Goal: Feedback & Contribution: Submit feedback/report problem

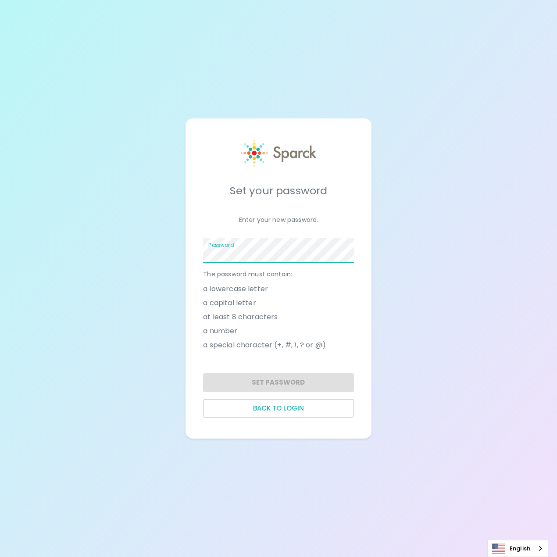
click at [431, 239] on div "Set your password Enter your new password. Password The password must contain: …" at bounding box center [278, 278] width 557 height 557
click at [349, 249] on span at bounding box center [348, 250] width 7 height 7
click at [312, 381] on button "Set Password" at bounding box center [278, 382] width 151 height 18
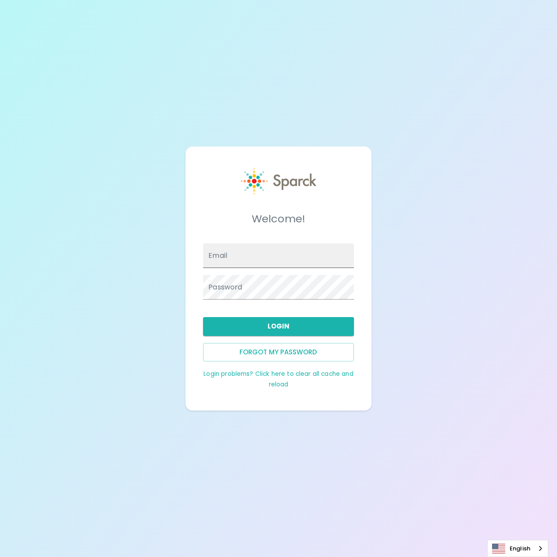
click at [281, 266] on input "Email" at bounding box center [278, 256] width 151 height 25
type input "[EMAIL_ADDRESS][DOMAIN_NAME]"
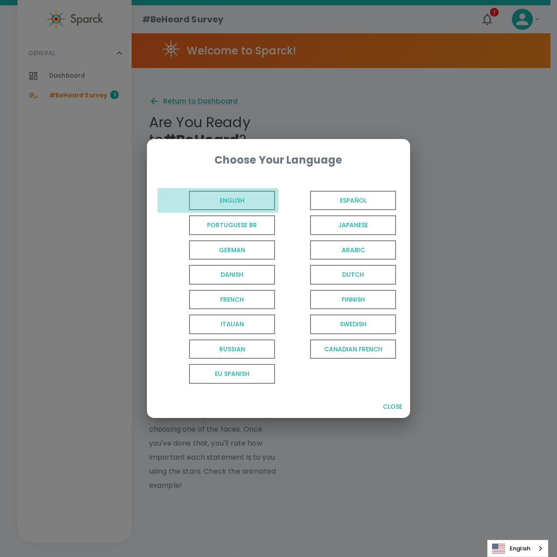
click at [230, 207] on span "English" at bounding box center [232, 201] width 86 height 20
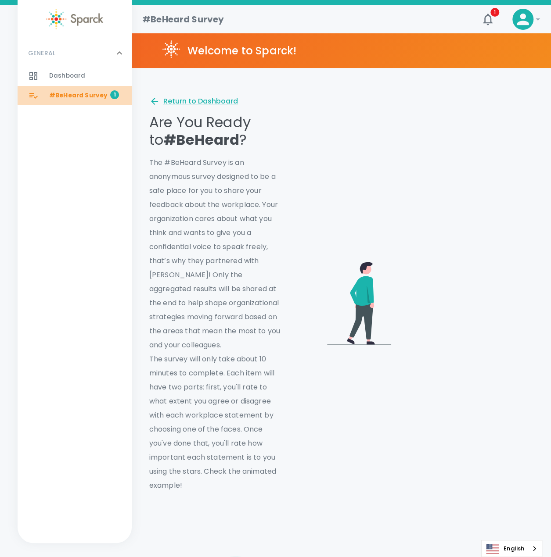
click at [43, 98] on div at bounding box center [38, 95] width 21 height 11
click at [66, 97] on span "#BeHeard Survey" at bounding box center [78, 95] width 58 height 9
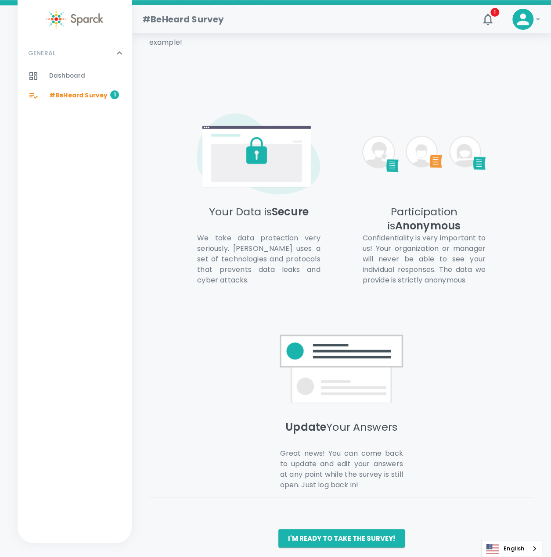
scroll to position [461, 0]
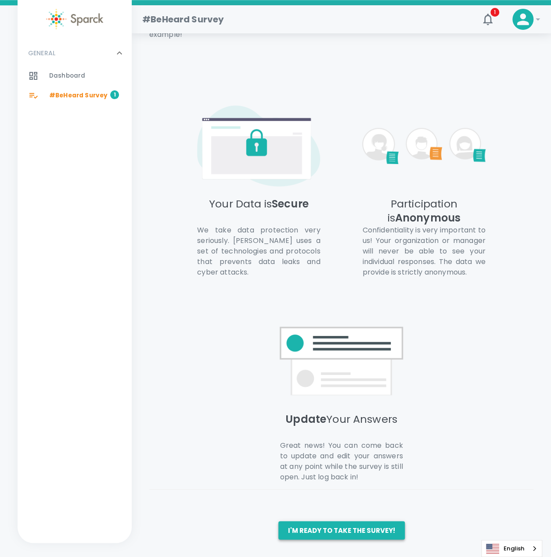
click at [353, 530] on button "I'm ready to take the survey!" at bounding box center [341, 530] width 126 height 18
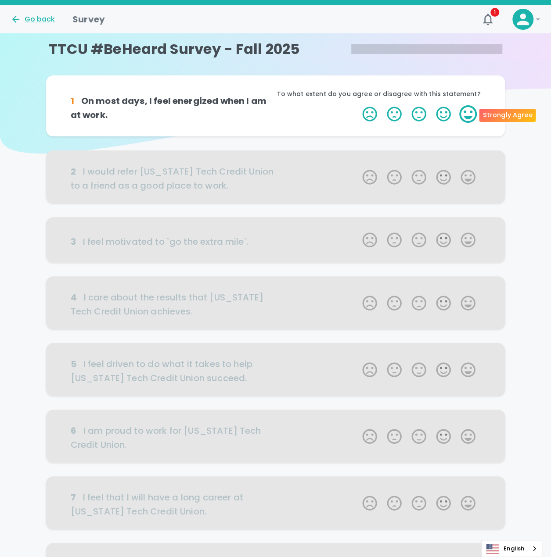
click at [473, 106] on label "5 Stars" at bounding box center [468, 114] width 25 height 18
click at [357, 105] on input "5 Stars" at bounding box center [357, 105] width 0 height 0
click at [473, 115] on label "5 Stars" at bounding box center [468, 114] width 25 height 18
click at [357, 105] on input "5 Stars" at bounding box center [357, 105] width 0 height 0
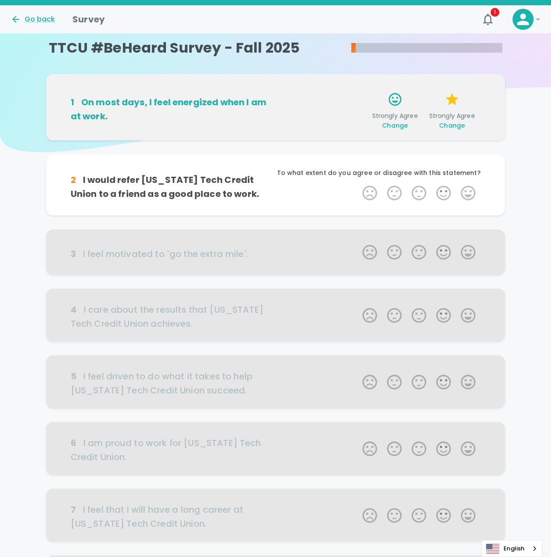
scroll to position [1, 0]
click at [469, 191] on label "5 Stars" at bounding box center [468, 194] width 25 height 18
click at [357, 185] on input "5 Stars" at bounding box center [357, 184] width 0 height 0
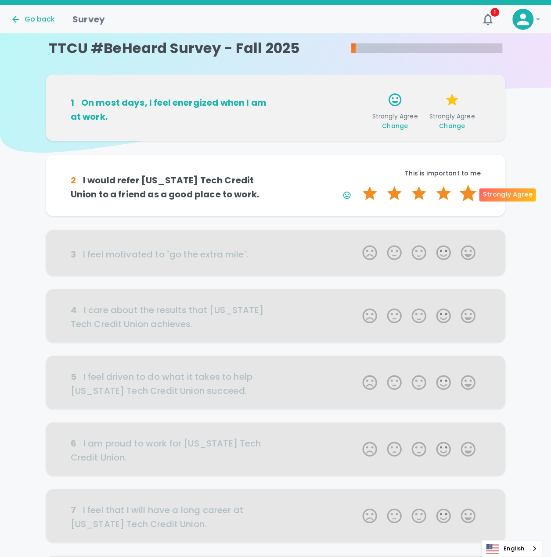
click at [469, 196] on label "5 Stars" at bounding box center [468, 194] width 25 height 18
click at [357, 185] on input "5 Stars" at bounding box center [357, 184] width 0 height 0
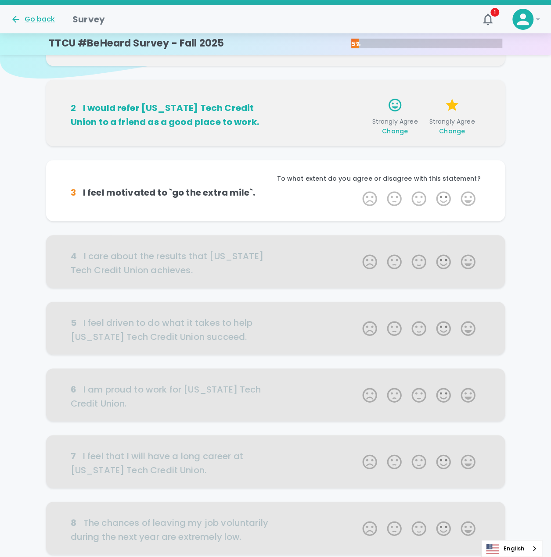
scroll to position [78, 0]
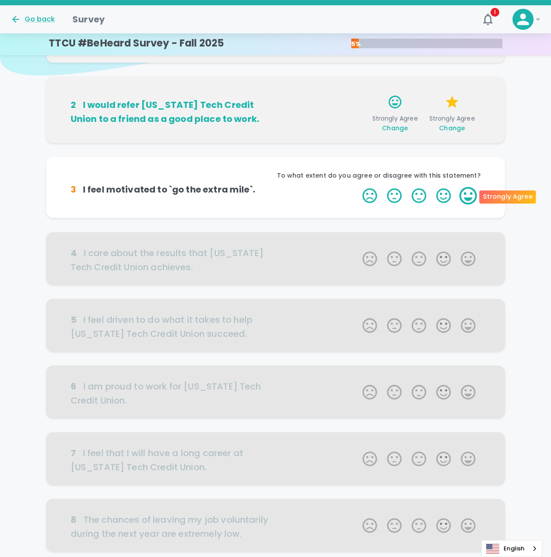
click at [470, 195] on label "5 Stars" at bounding box center [468, 196] width 25 height 18
click at [357, 187] on input "5 Stars" at bounding box center [357, 187] width 0 height 0
click at [470, 195] on label "5 Stars" at bounding box center [468, 196] width 25 height 18
click at [357, 187] on input "5 Stars" at bounding box center [357, 187] width 0 height 0
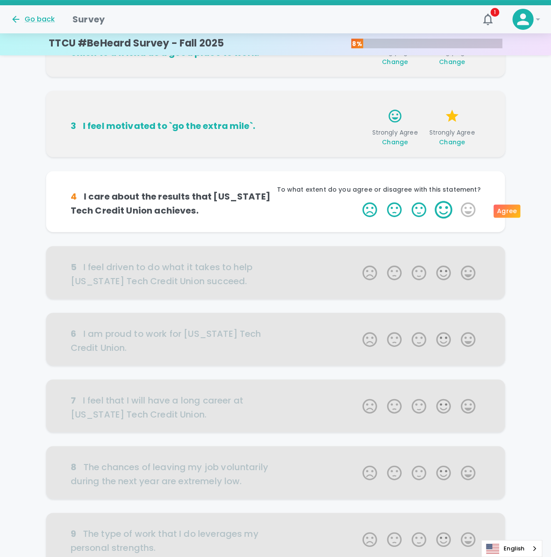
scroll to position [155, 0]
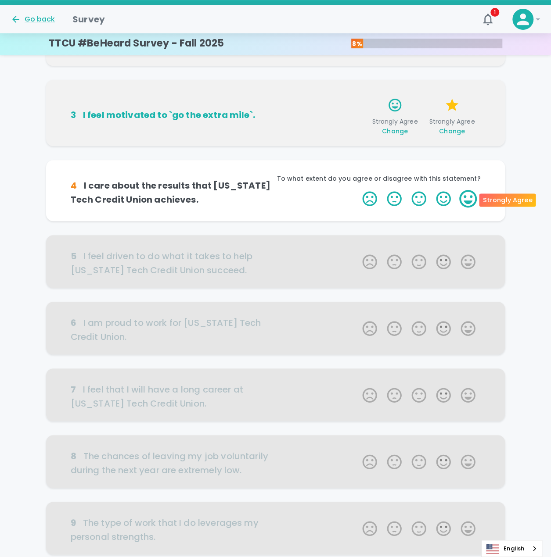
click at [462, 198] on label "5 Stars" at bounding box center [468, 199] width 25 height 18
click at [357, 190] on input "5 Stars" at bounding box center [357, 190] width 0 height 0
click at [463, 198] on label "5 Stars" at bounding box center [468, 199] width 25 height 18
click at [357, 190] on input "5 Stars" at bounding box center [357, 190] width 0 height 0
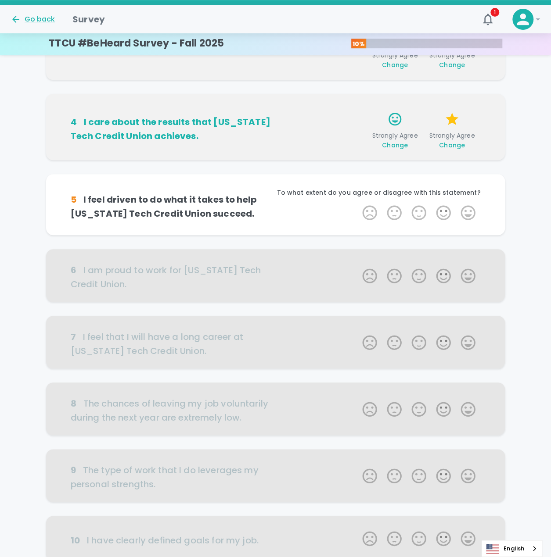
scroll to position [233, 0]
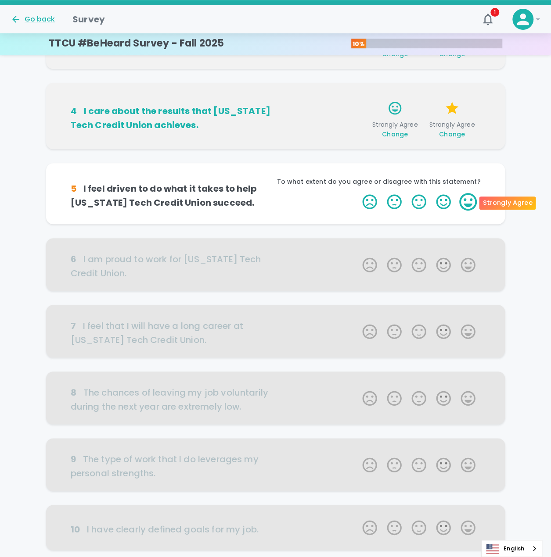
click at [473, 205] on label "5 Stars" at bounding box center [468, 202] width 25 height 18
click at [357, 193] on input "5 Stars" at bounding box center [357, 193] width 0 height 0
click at [473, 205] on label "5 Stars" at bounding box center [468, 202] width 25 height 18
click at [357, 193] on input "5 Stars" at bounding box center [357, 193] width 0 height 0
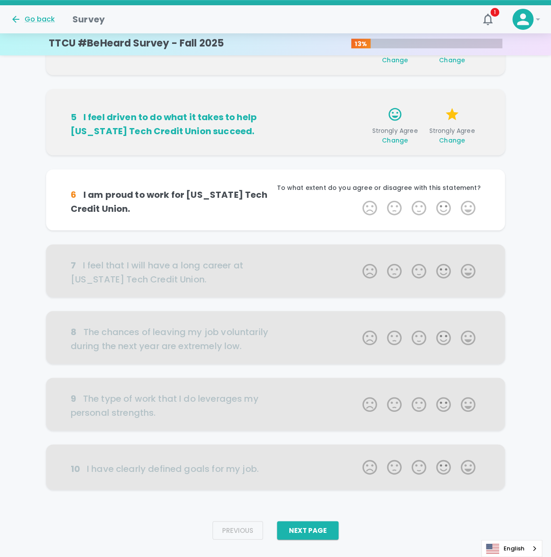
scroll to position [310, 0]
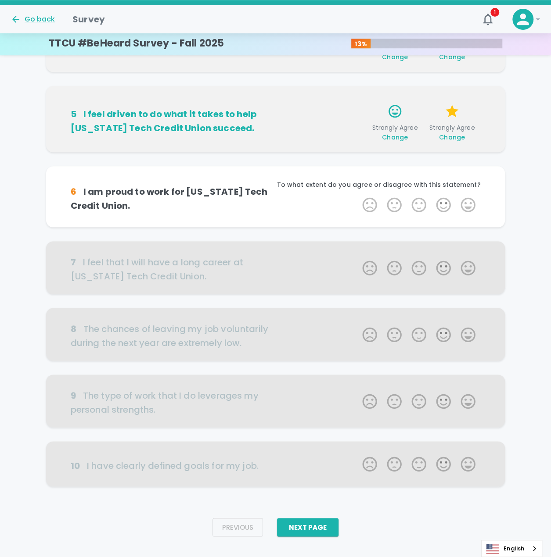
click at [473, 205] on label "5 Stars" at bounding box center [468, 205] width 25 height 18
click at [357, 196] on input "5 Stars" at bounding box center [357, 196] width 0 height 0
click at [473, 205] on label "5 Stars" at bounding box center [468, 205] width 25 height 18
click at [357, 196] on input "5 Stars" at bounding box center [357, 196] width 0 height 0
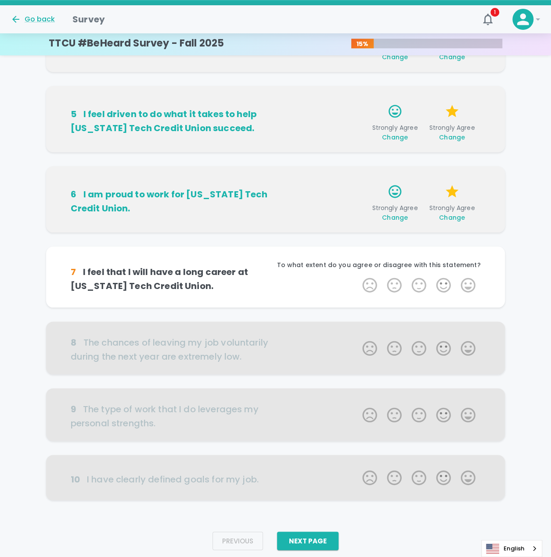
scroll to position [324, 0]
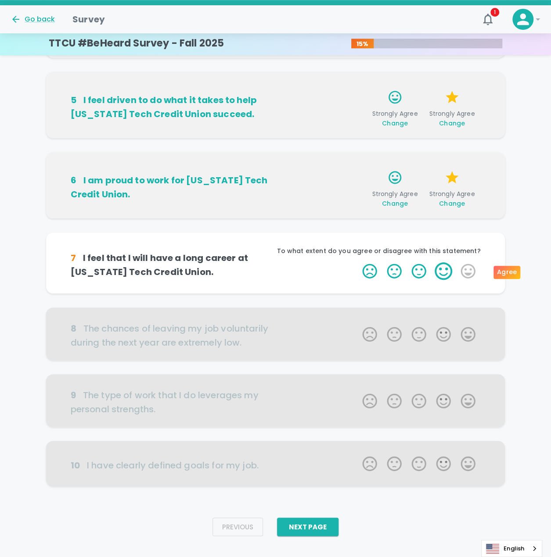
click at [440, 266] on label "4 Stars" at bounding box center [443, 271] width 25 height 18
click at [357, 262] on input "4 Stars" at bounding box center [357, 262] width 0 height 0
click at [445, 266] on label "4 Stars" at bounding box center [443, 271] width 25 height 18
click at [357, 262] on input "4 Stars" at bounding box center [357, 262] width 0 height 0
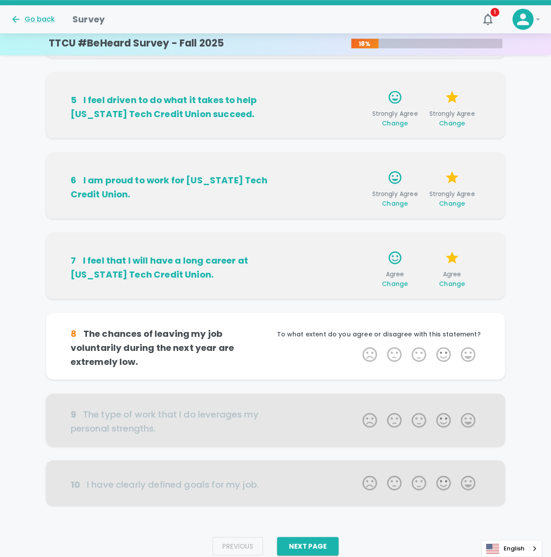
scroll to position [338, 0]
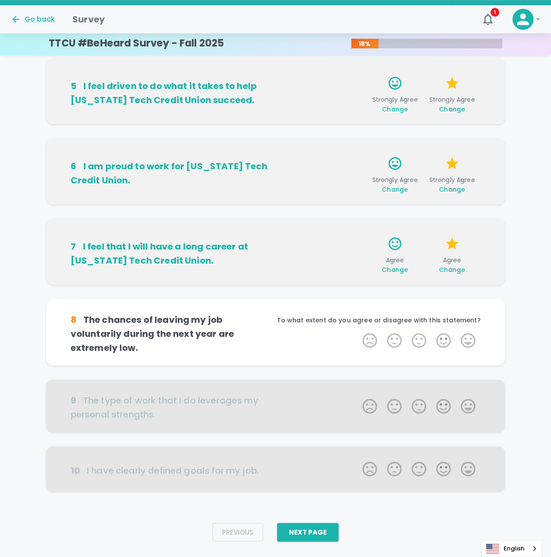
click at [449, 269] on span "Change" at bounding box center [452, 270] width 26 height 9
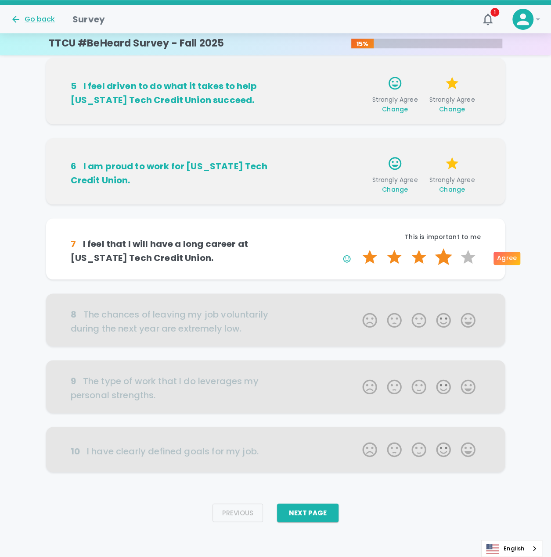
click at [442, 260] on label "4 Stars" at bounding box center [443, 257] width 25 height 18
click at [357, 248] on input "4 Stars" at bounding box center [357, 248] width 0 height 0
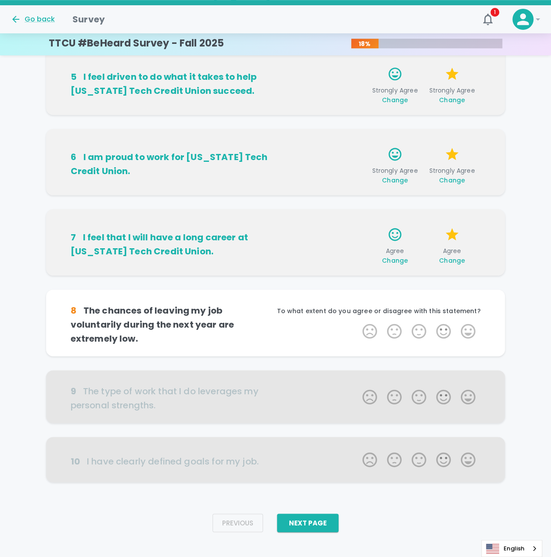
scroll to position [351, 0]
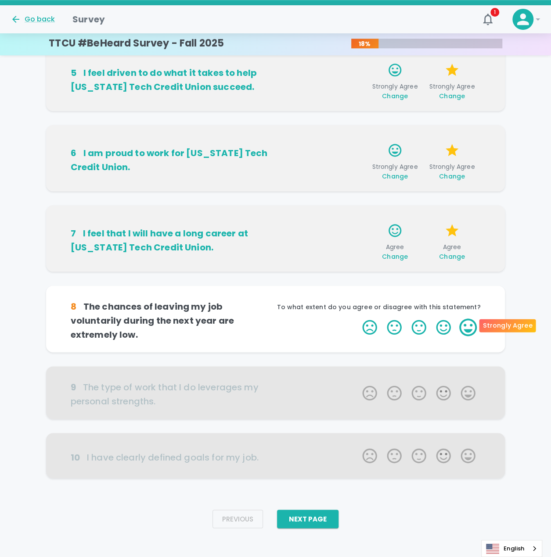
click at [471, 323] on label "5 Stars" at bounding box center [468, 328] width 25 height 18
click at [357, 319] on input "5 Stars" at bounding box center [357, 318] width 0 height 0
click at [471, 323] on label "5 Stars" at bounding box center [468, 328] width 25 height 18
click at [357, 319] on input "5 Stars" at bounding box center [357, 318] width 0 height 0
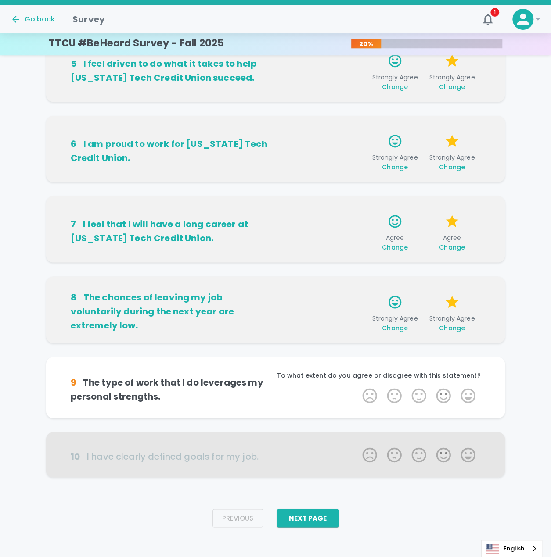
scroll to position [365, 0]
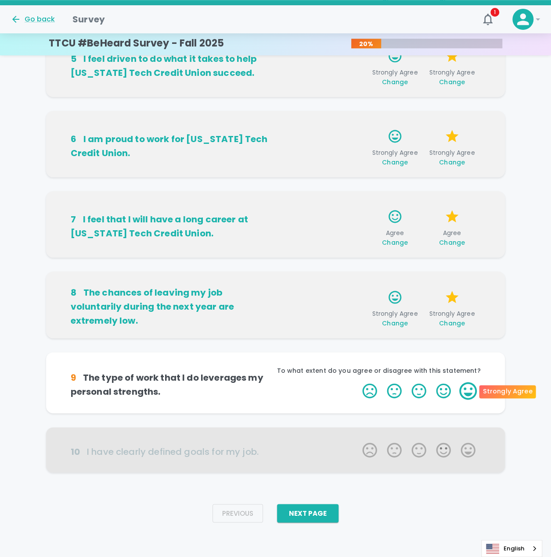
click at [472, 392] on label "5 Stars" at bounding box center [468, 391] width 25 height 18
click at [357, 382] on input "5 Stars" at bounding box center [357, 382] width 0 height 0
click at [472, 392] on label "5 Stars" at bounding box center [468, 391] width 25 height 18
click at [357, 382] on input "5 Stars" at bounding box center [357, 382] width 0 height 0
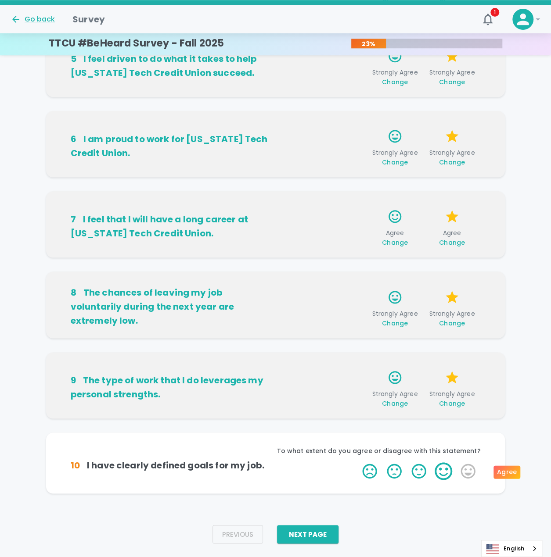
click at [456, 474] on label "5 Stars" at bounding box center [468, 472] width 25 height 18
click at [357, 463] on input "5 Stars" at bounding box center [357, 462] width 0 height 0
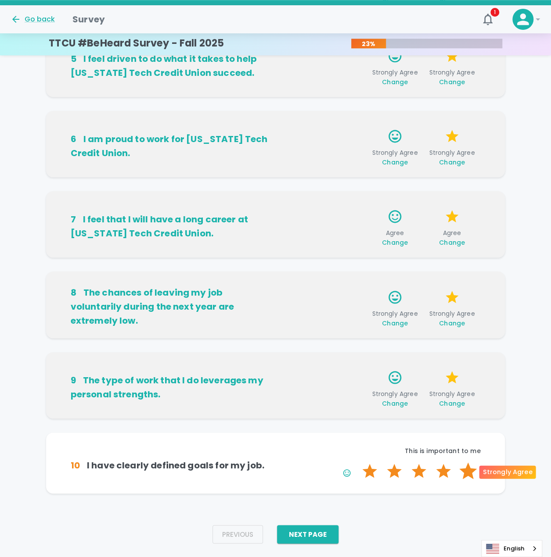
click at [473, 470] on label "5 Stars" at bounding box center [468, 472] width 25 height 18
click at [357, 463] on input "5 Stars" at bounding box center [357, 462] width 0 height 0
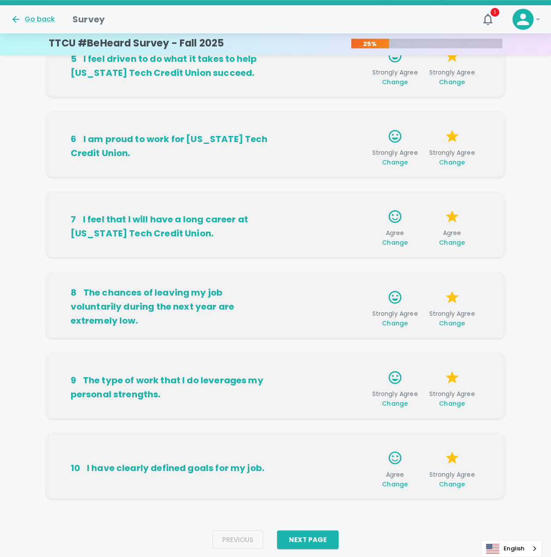
scroll to position [386, 0]
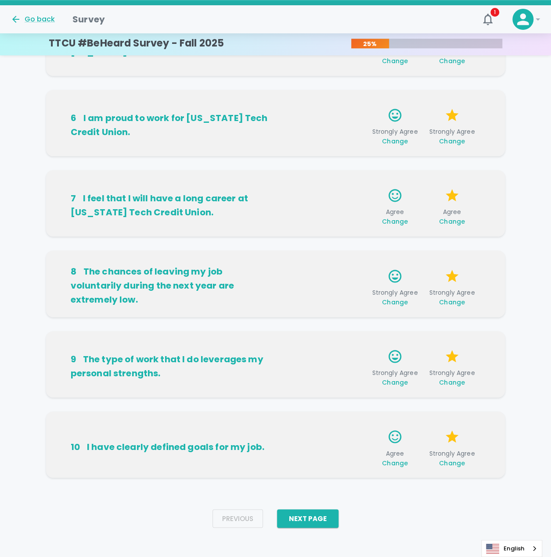
click at [400, 463] on span "Change" at bounding box center [395, 463] width 26 height 9
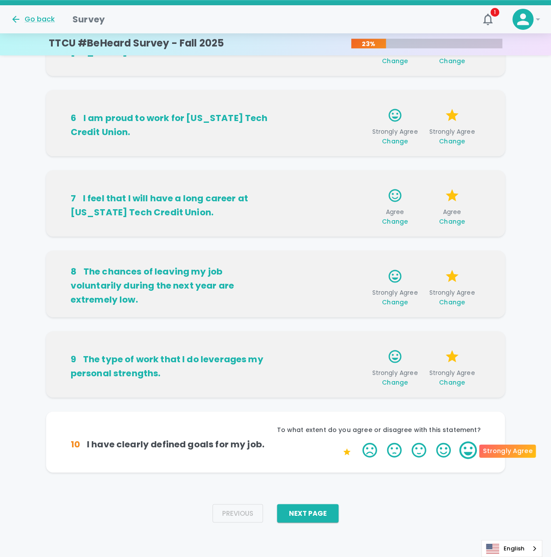
click at [464, 449] on label "5 Stars" at bounding box center [468, 451] width 25 height 18
click at [357, 442] on input "5 Stars" at bounding box center [357, 441] width 0 height 0
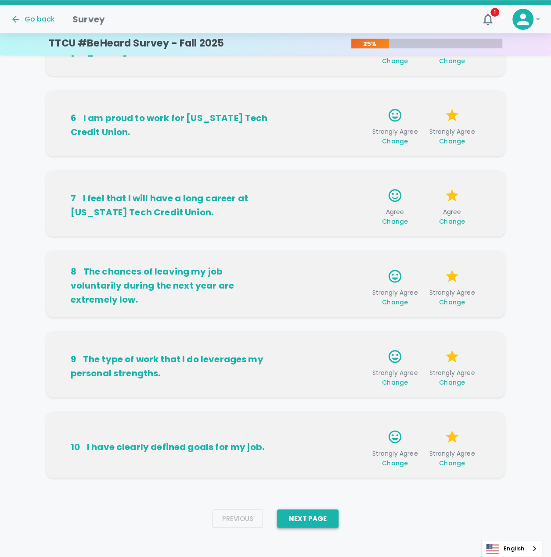
click at [325, 520] on button "Next Page" at bounding box center [307, 519] width 61 height 18
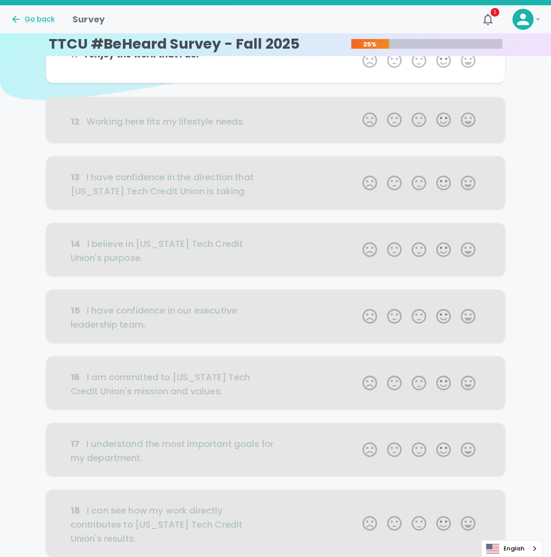
scroll to position [0, 0]
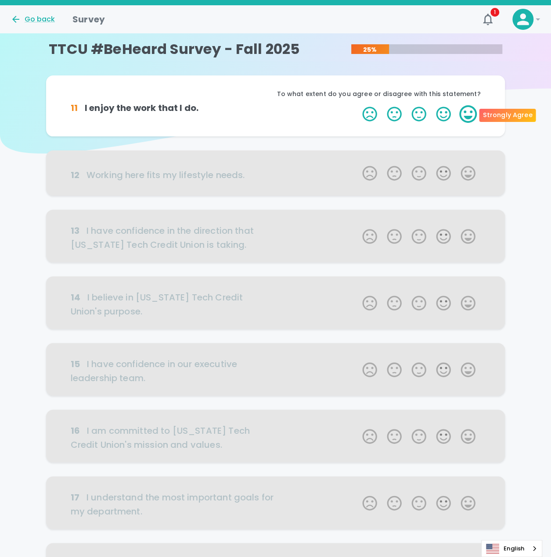
click at [477, 112] on label "5 Stars" at bounding box center [468, 114] width 25 height 18
click at [357, 105] on input "5 Stars" at bounding box center [357, 105] width 0 height 0
click at [472, 113] on label "5 Stars" at bounding box center [468, 114] width 25 height 18
click at [357, 105] on input "5 Stars" at bounding box center [357, 105] width 0 height 0
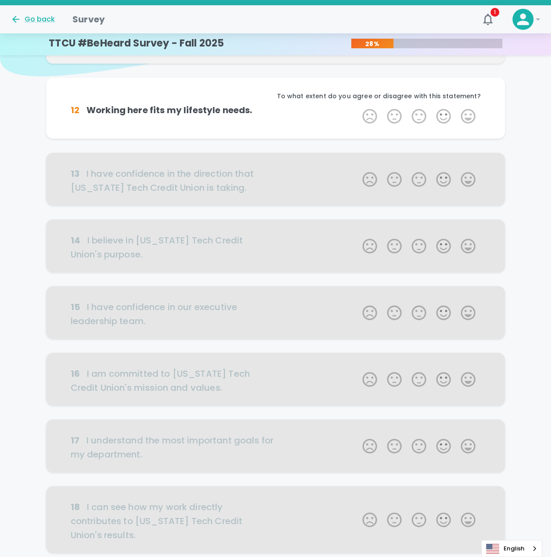
click at [472, 113] on label "5 Stars" at bounding box center [468, 117] width 25 height 18
click at [357, 108] on input "5 Stars" at bounding box center [357, 107] width 0 height 0
click at [472, 113] on label "5 Stars" at bounding box center [468, 117] width 25 height 18
click at [357, 108] on input "5 Stars" at bounding box center [357, 107] width 0 height 0
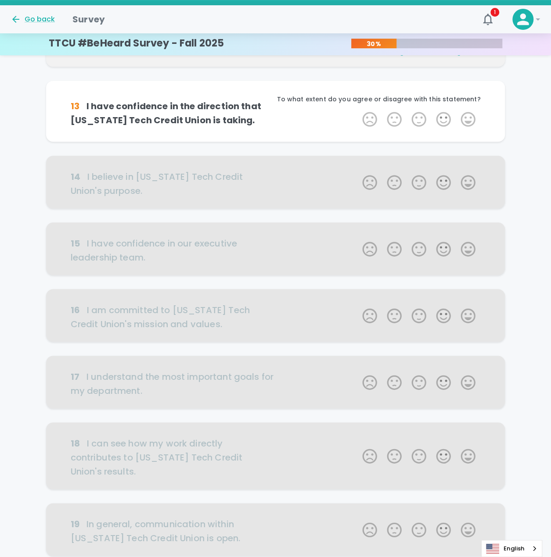
click at [472, 113] on label "5 Stars" at bounding box center [468, 120] width 25 height 18
click at [357, 111] on input "5 Stars" at bounding box center [357, 110] width 0 height 0
click at [472, 113] on label "5 Stars" at bounding box center [468, 120] width 25 height 18
click at [357, 111] on input "5 Stars" at bounding box center [357, 110] width 0 height 0
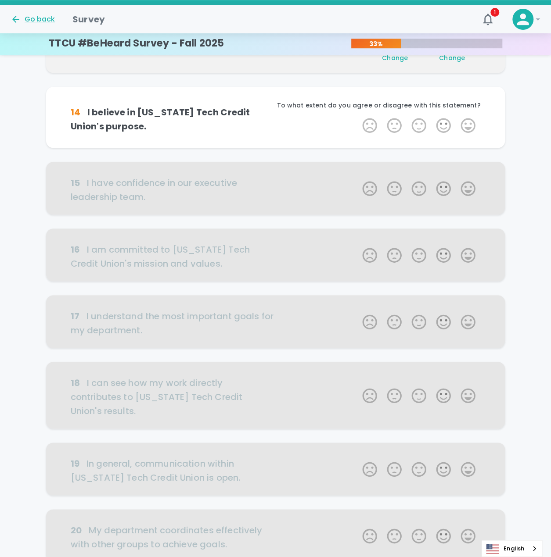
scroll to position [232, 0]
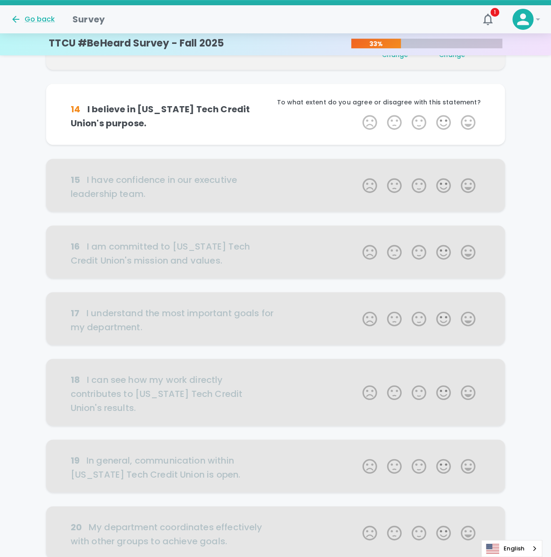
click at [472, 113] on div "To what extent do you agree or disagree with this statement?" at bounding box center [378, 106] width 205 height 16
click at [471, 119] on label "5 Stars" at bounding box center [468, 123] width 25 height 18
click at [357, 114] on input "5 Stars" at bounding box center [357, 113] width 0 height 0
click at [469, 120] on label "5 Stars" at bounding box center [468, 123] width 25 height 18
click at [357, 114] on input "5 Stars" at bounding box center [357, 113] width 0 height 0
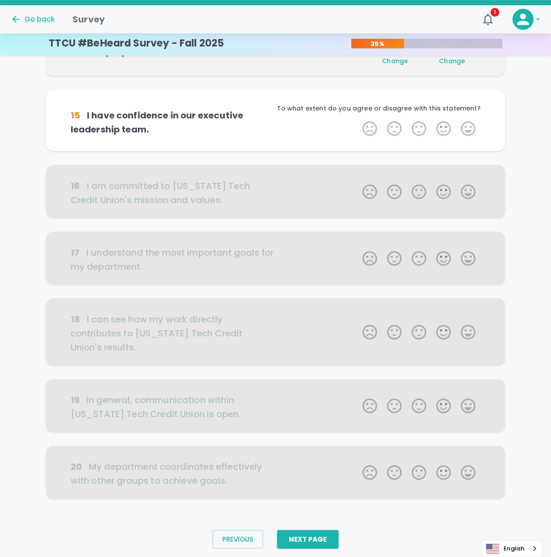
scroll to position [309, 0]
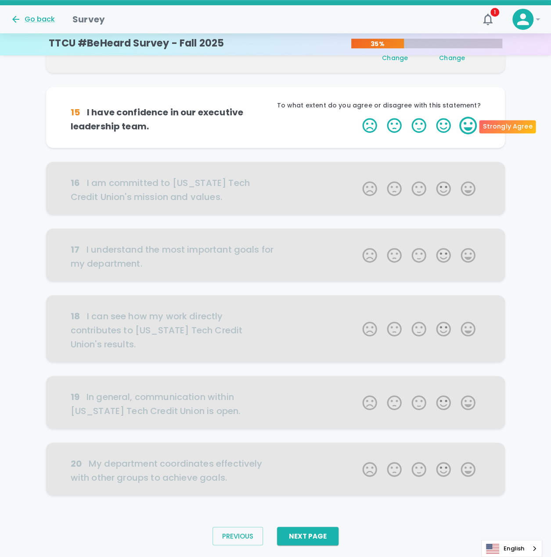
click at [469, 122] on label "5 Stars" at bounding box center [468, 126] width 25 height 18
click at [357, 117] on input "5 Stars" at bounding box center [357, 116] width 0 height 0
click at [469, 122] on label "5 Stars" at bounding box center [468, 126] width 25 height 18
click at [357, 117] on input "5 Stars" at bounding box center [357, 116] width 0 height 0
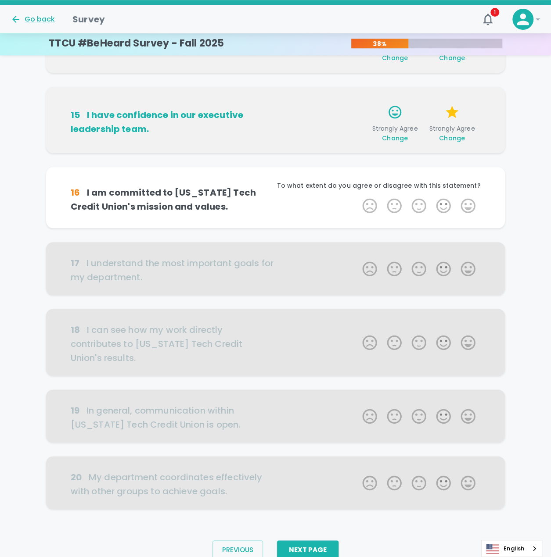
scroll to position [332, 0]
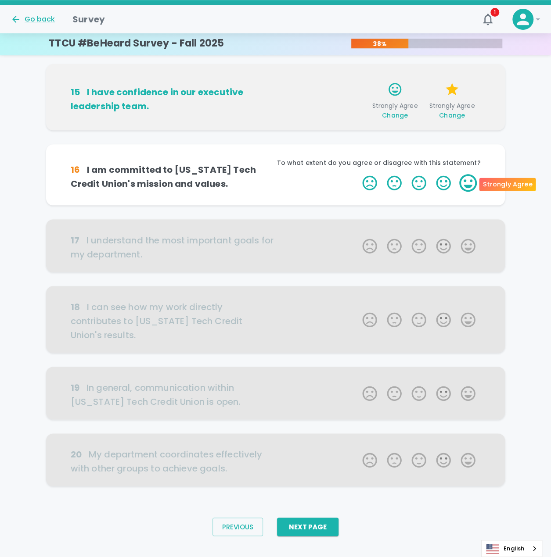
click at [471, 180] on label "5 Stars" at bounding box center [468, 183] width 25 height 18
click at [357, 174] on input "5 Stars" at bounding box center [357, 174] width 0 height 0
click at [471, 182] on label "5 Stars" at bounding box center [468, 183] width 25 height 18
click at [357, 174] on input "5 Stars" at bounding box center [357, 174] width 0 height 0
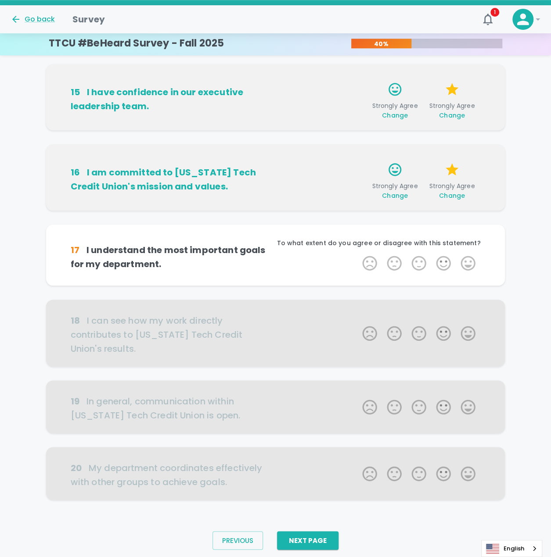
scroll to position [346, 0]
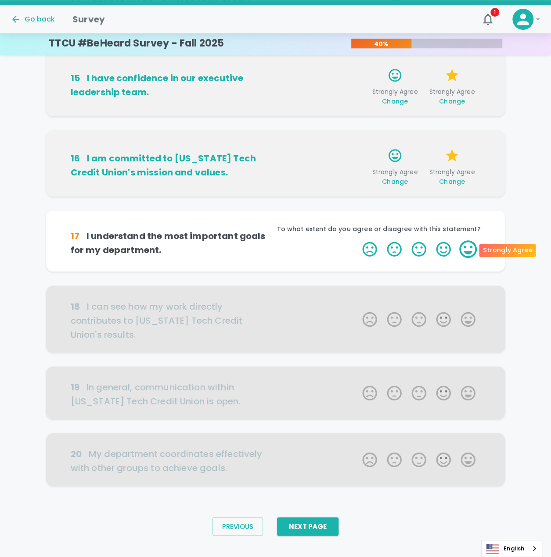
click at [468, 250] on label "5 Stars" at bounding box center [468, 250] width 25 height 18
click at [357, 241] on input "5 Stars" at bounding box center [357, 240] width 0 height 0
click at [468, 250] on label "5 Stars" at bounding box center [468, 250] width 25 height 18
click at [357, 241] on input "5 Stars" at bounding box center [357, 240] width 0 height 0
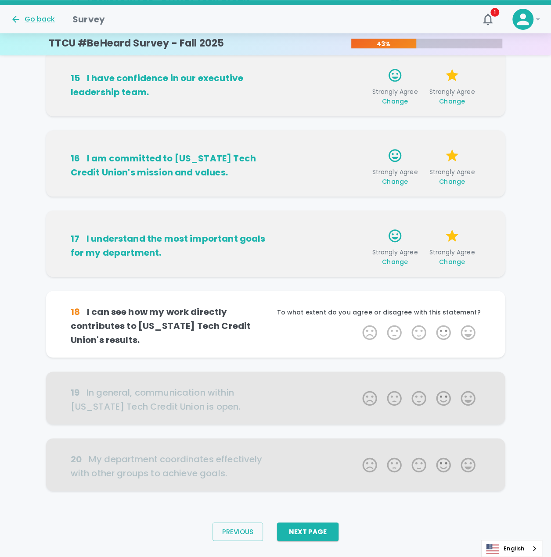
scroll to position [359, 0]
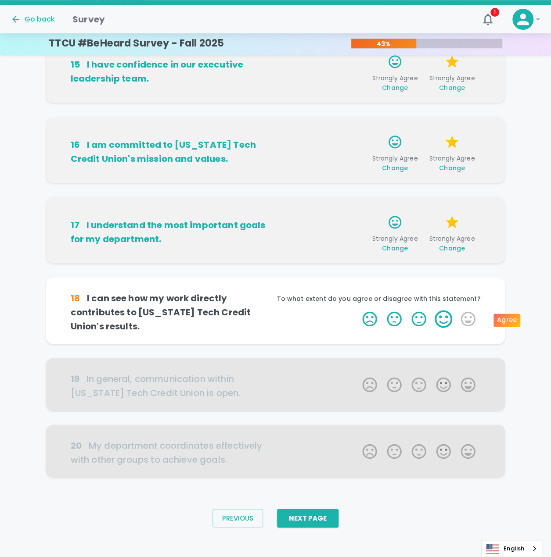
click at [439, 317] on label "4 Stars" at bounding box center [443, 319] width 25 height 18
click at [357, 310] on input "4 Stars" at bounding box center [357, 310] width 0 height 0
click at [457, 318] on label "5 Stars" at bounding box center [468, 319] width 25 height 18
click at [357, 310] on input "5 Stars" at bounding box center [357, 310] width 0 height 0
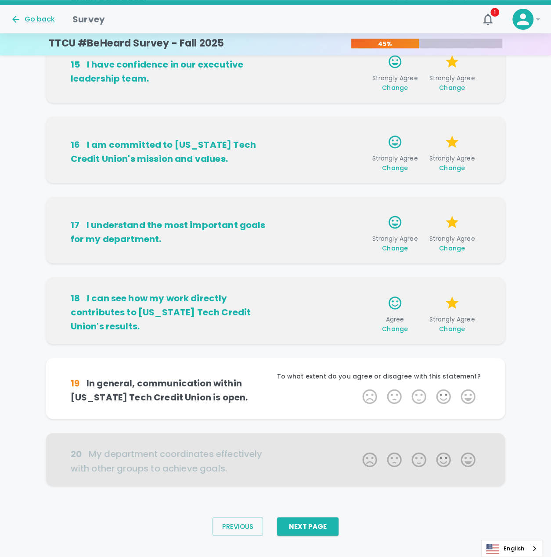
scroll to position [365, 0]
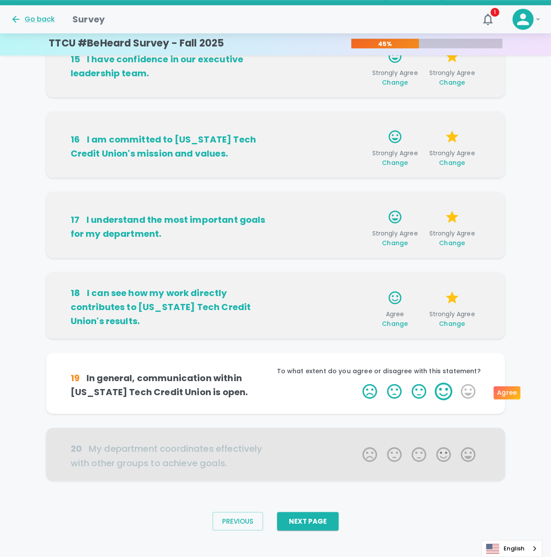
click at [441, 392] on label "4 Stars" at bounding box center [443, 392] width 25 height 18
click at [357, 383] on input "4 Stars" at bounding box center [357, 382] width 0 height 0
click at [466, 392] on label "5 Stars" at bounding box center [468, 392] width 25 height 18
click at [357, 383] on input "5 Stars" at bounding box center [357, 382] width 0 height 0
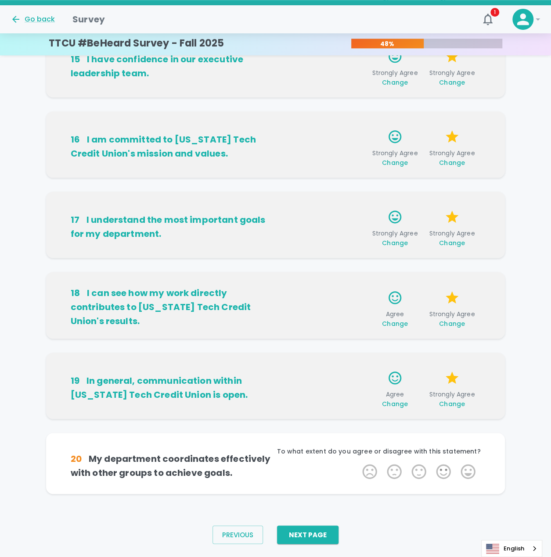
scroll to position [373, 0]
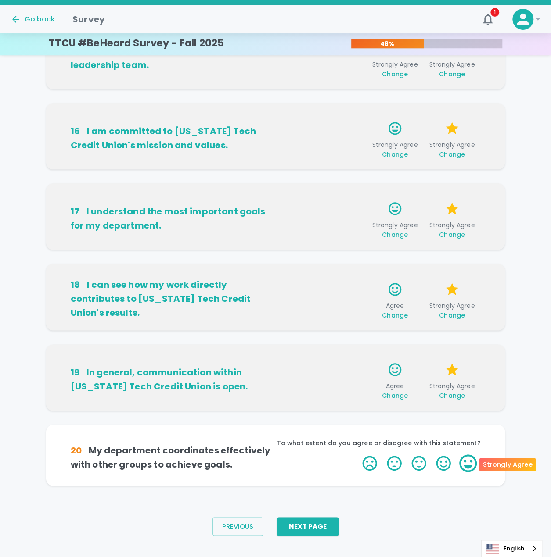
click at [465, 463] on label "5 Stars" at bounding box center [468, 464] width 25 height 18
click at [357, 455] on input "5 Stars" at bounding box center [357, 454] width 0 height 0
click at [465, 463] on label "5 Stars" at bounding box center [468, 464] width 25 height 18
click at [357, 455] on input "5 Stars" at bounding box center [357, 454] width 0 height 0
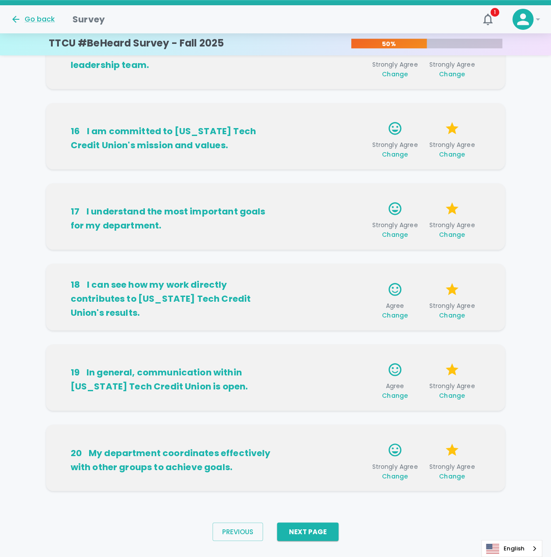
scroll to position [387, 0]
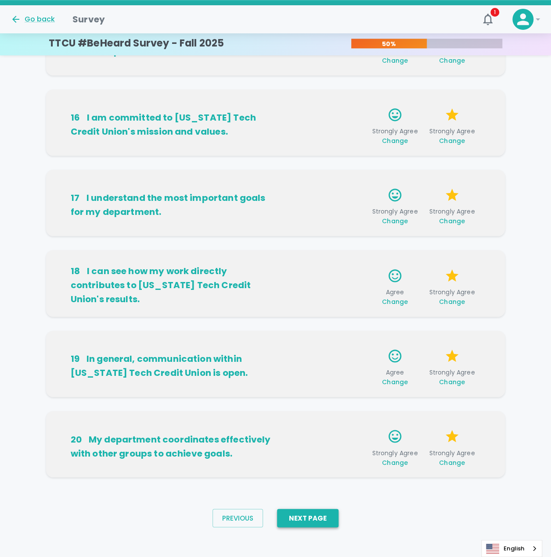
click at [305, 523] on button "Next Page" at bounding box center [307, 518] width 61 height 18
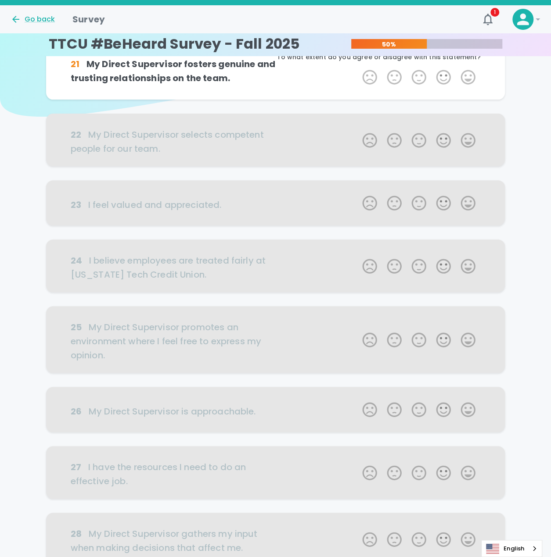
scroll to position [1, 0]
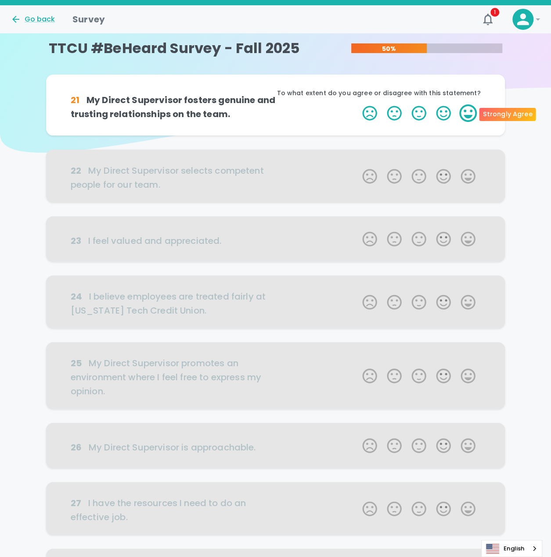
click at [467, 113] on label "5 Stars" at bounding box center [468, 113] width 25 height 18
click at [357, 104] on input "5 Stars" at bounding box center [357, 104] width 0 height 0
click at [467, 113] on label "5 Stars" at bounding box center [468, 113] width 25 height 18
click at [357, 104] on input "5 Stars" at bounding box center [357, 104] width 0 height 0
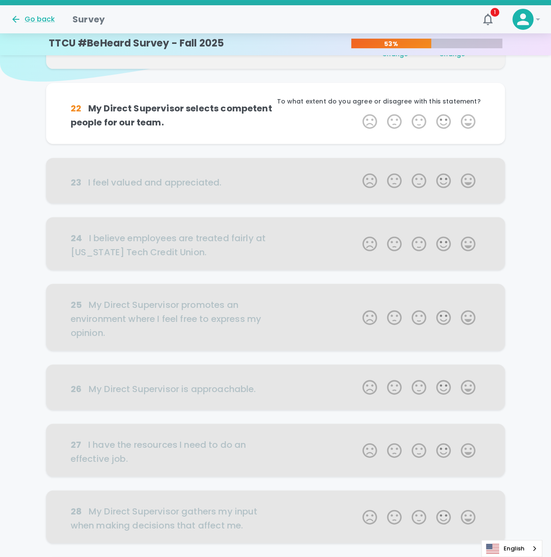
scroll to position [78, 0]
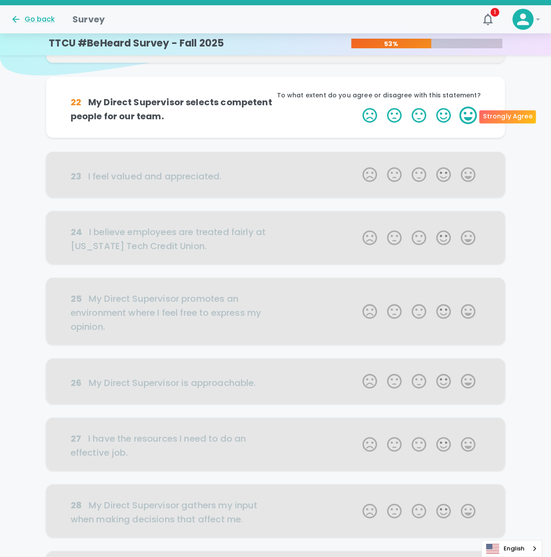
click at [467, 115] on label "5 Stars" at bounding box center [468, 116] width 25 height 18
click at [357, 107] on input "5 Stars" at bounding box center [357, 106] width 0 height 0
click at [467, 115] on label "5 Stars" at bounding box center [468, 116] width 25 height 18
click at [357, 107] on input "5 Stars" at bounding box center [357, 106] width 0 height 0
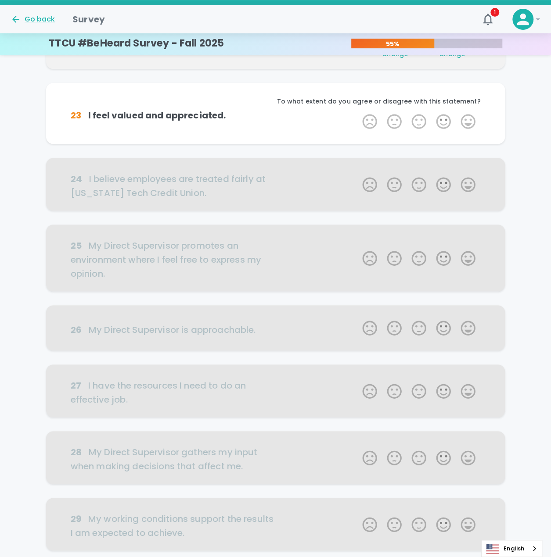
scroll to position [155, 0]
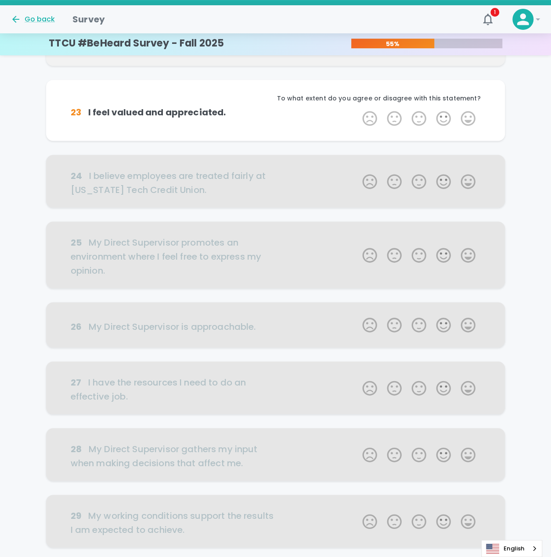
click at [467, 115] on label "5 Stars" at bounding box center [468, 119] width 25 height 18
click at [357, 110] on input "5 Stars" at bounding box center [357, 109] width 0 height 0
click at [464, 119] on label "5 Stars" at bounding box center [468, 119] width 25 height 18
click at [357, 110] on input "5 Stars" at bounding box center [357, 109] width 0 height 0
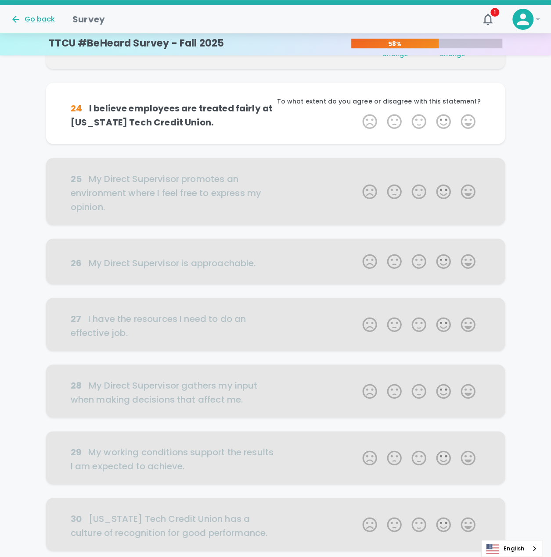
scroll to position [101, 0]
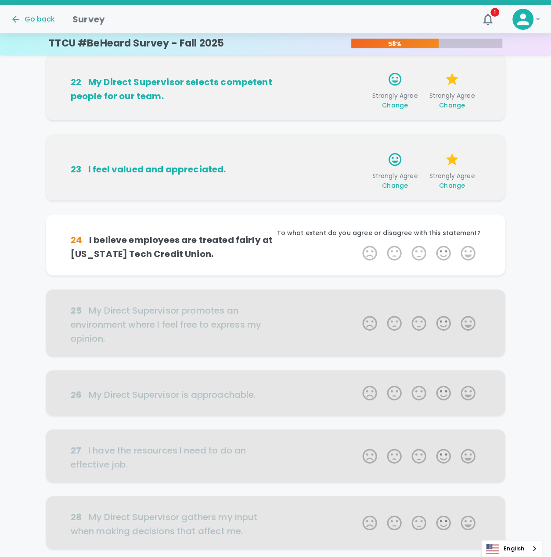
click at [393, 188] on span "Change" at bounding box center [395, 185] width 26 height 9
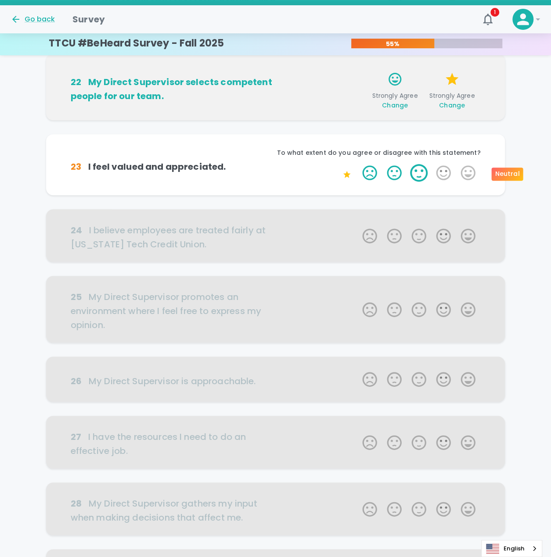
click at [425, 177] on label "3 Stars" at bounding box center [418, 173] width 25 height 18
click at [357, 164] on input "3 Stars" at bounding box center [357, 164] width 0 height 0
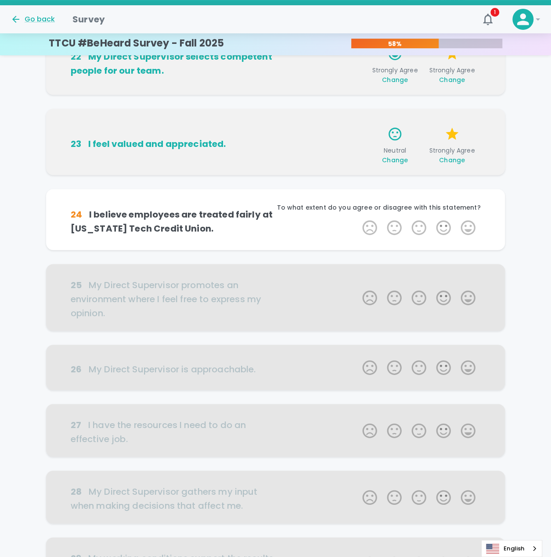
scroll to position [145, 0]
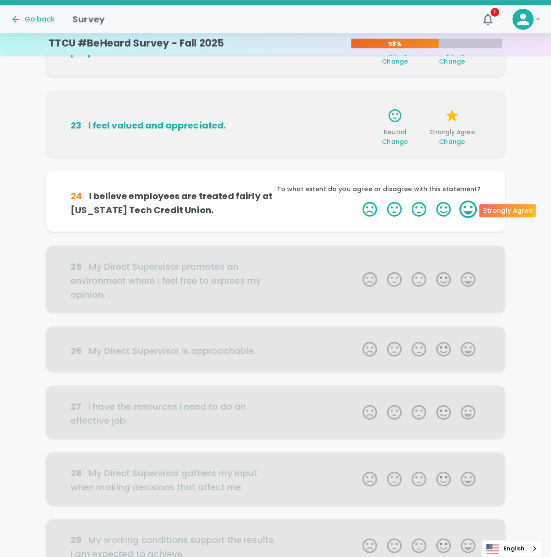
click at [463, 208] on label "5 Stars" at bounding box center [468, 210] width 25 height 18
click at [357, 201] on input "5 Stars" at bounding box center [357, 200] width 0 height 0
click at [467, 207] on label "5 Stars" at bounding box center [468, 210] width 25 height 18
click at [357, 201] on input "5 Stars" at bounding box center [357, 200] width 0 height 0
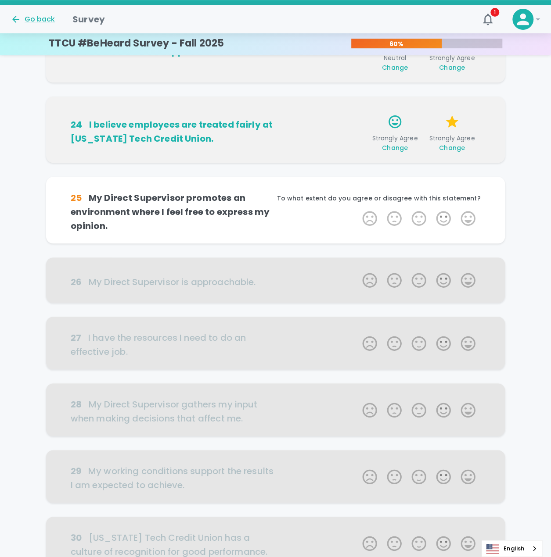
scroll to position [222, 0]
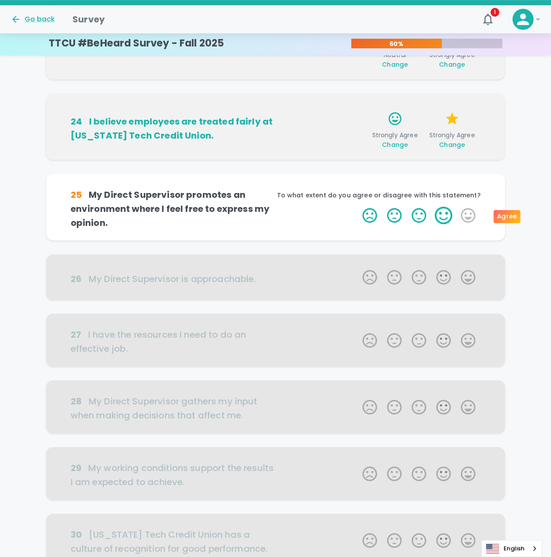
click at [445, 217] on label "4 Stars" at bounding box center [443, 216] width 25 height 18
click at [357, 207] on input "4 Stars" at bounding box center [357, 206] width 0 height 0
click at [473, 216] on label "5 Stars" at bounding box center [468, 216] width 25 height 18
click at [357, 207] on input "5 Stars" at bounding box center [357, 206] width 0 height 0
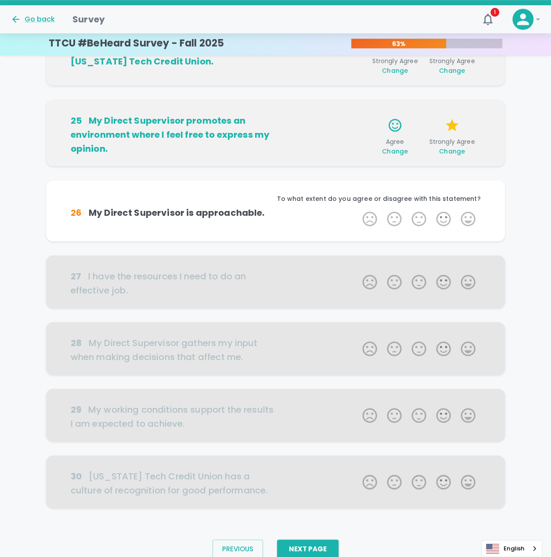
scroll to position [299, 0]
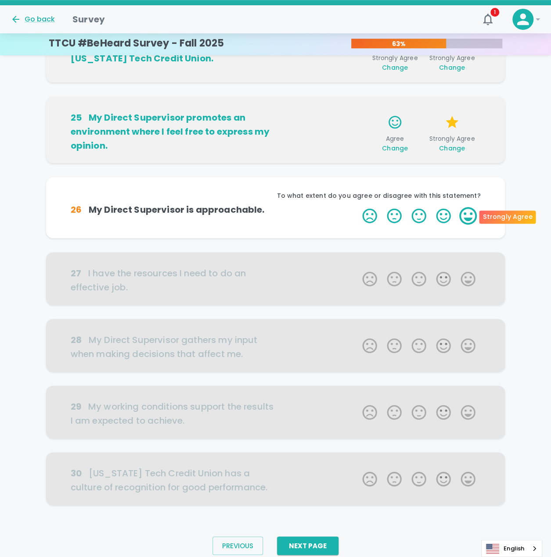
click at [467, 217] on label "5 Stars" at bounding box center [468, 216] width 25 height 18
click at [357, 207] on input "5 Stars" at bounding box center [357, 207] width 0 height 0
click at [467, 217] on label "5 Stars" at bounding box center [468, 216] width 25 height 18
click at [357, 207] on input "5 Stars" at bounding box center [357, 207] width 0 height 0
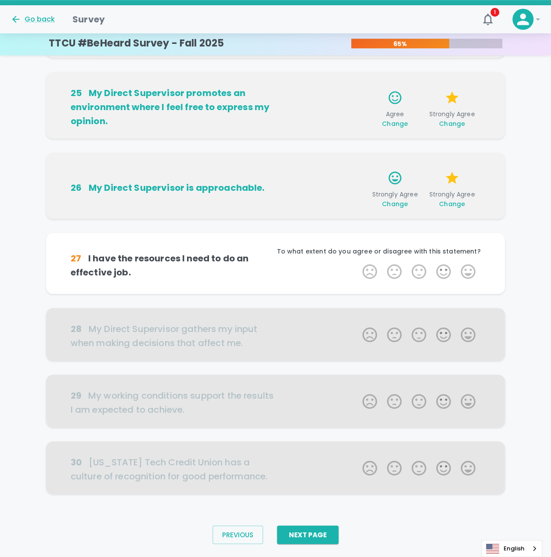
scroll to position [332, 0]
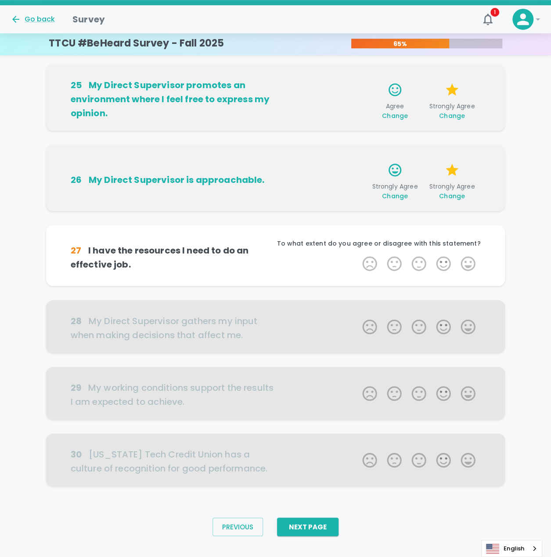
click at [398, 114] on span "Change" at bounding box center [395, 115] width 26 height 9
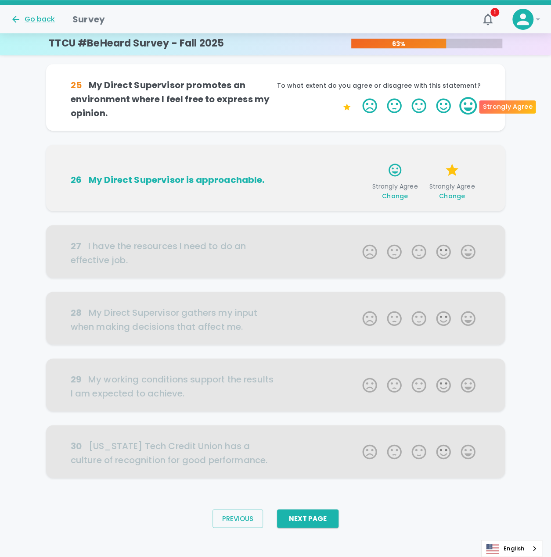
click at [464, 104] on label "5 Stars" at bounding box center [468, 106] width 25 height 18
click at [357, 97] on input "5 Stars" at bounding box center [357, 97] width 0 height 0
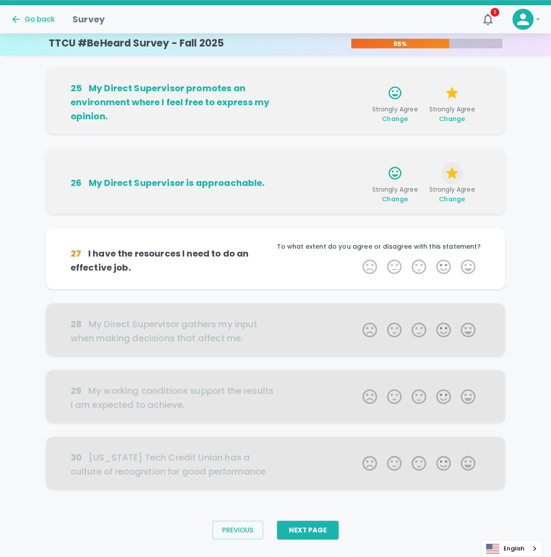
scroll to position [346, 0]
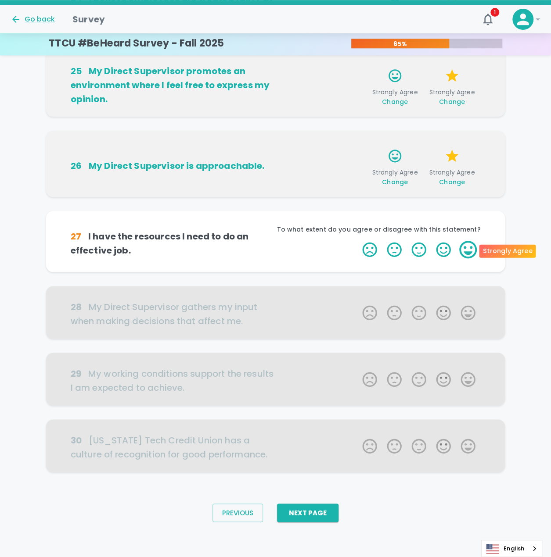
click at [470, 251] on label "5 Stars" at bounding box center [468, 250] width 25 height 18
click at [357, 241] on input "5 Stars" at bounding box center [357, 241] width 0 height 0
click at [470, 251] on label "5 Stars" at bounding box center [468, 250] width 25 height 18
click at [357, 241] on input "5 Stars" at bounding box center [357, 241] width 0 height 0
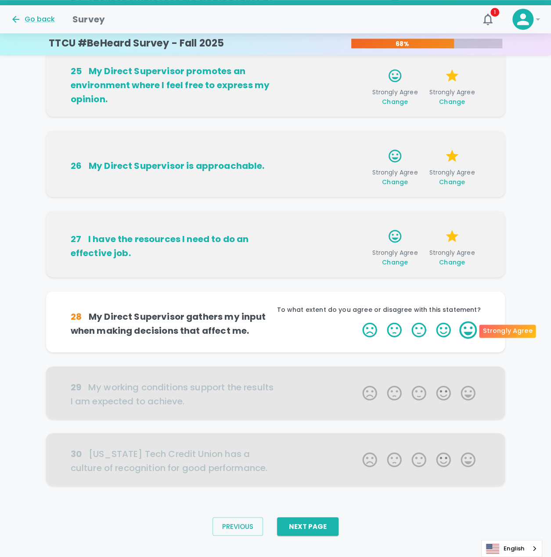
click at [461, 333] on label "5 Stars" at bounding box center [468, 330] width 25 height 18
click at [357, 321] on input "5 Stars" at bounding box center [357, 321] width 0 height 0
click at [461, 333] on label "5 Stars" at bounding box center [468, 330] width 25 height 18
click at [357, 321] on input "5 Stars" at bounding box center [357, 321] width 0 height 0
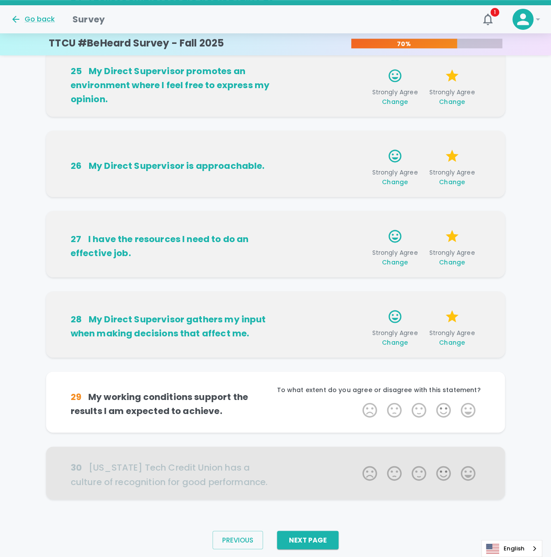
scroll to position [359, 0]
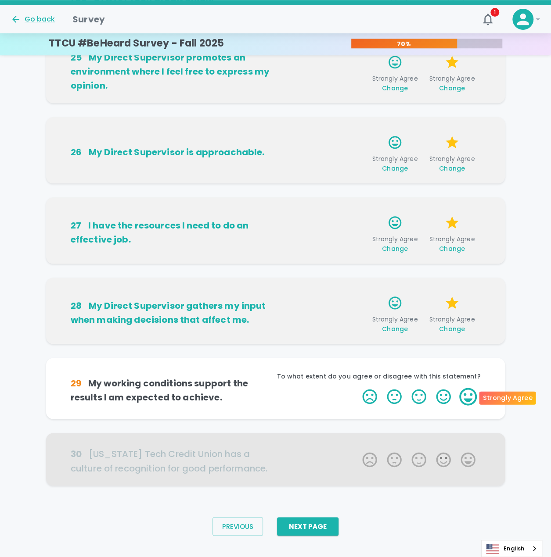
click at [472, 394] on label "5 Stars" at bounding box center [468, 397] width 25 height 18
click at [357, 388] on input "5 Stars" at bounding box center [357, 388] width 0 height 0
click at [472, 394] on label "5 Stars" at bounding box center [468, 397] width 25 height 18
click at [357, 388] on input "5 Stars" at bounding box center [357, 388] width 0 height 0
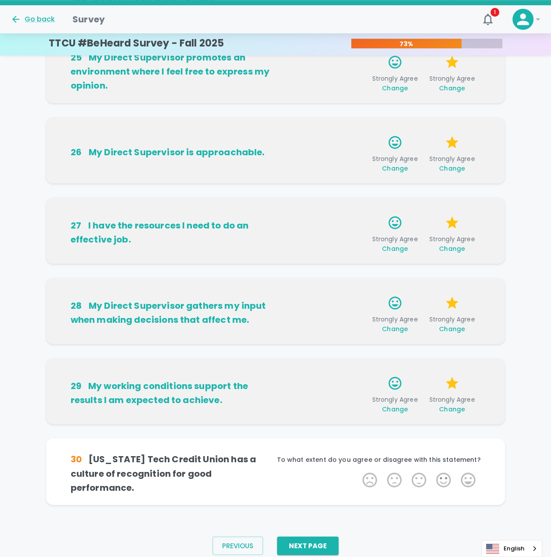
scroll to position [373, 0]
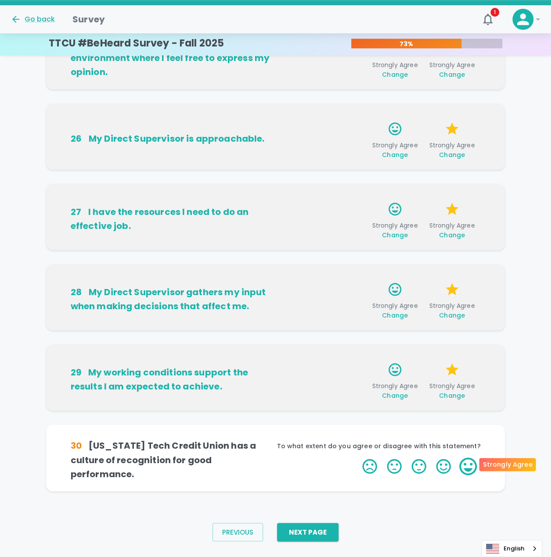
click at [467, 466] on label "5 Stars" at bounding box center [468, 467] width 25 height 18
click at [357, 458] on input "5 Stars" at bounding box center [357, 457] width 0 height 0
click at [467, 466] on label "5 Stars" at bounding box center [468, 467] width 25 height 18
click at [357, 458] on input "5 Stars" at bounding box center [357, 457] width 0 height 0
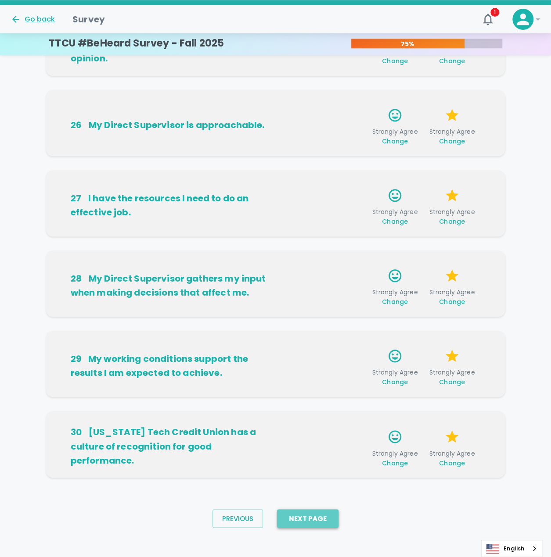
click at [311, 514] on button "Next Page" at bounding box center [307, 519] width 61 height 18
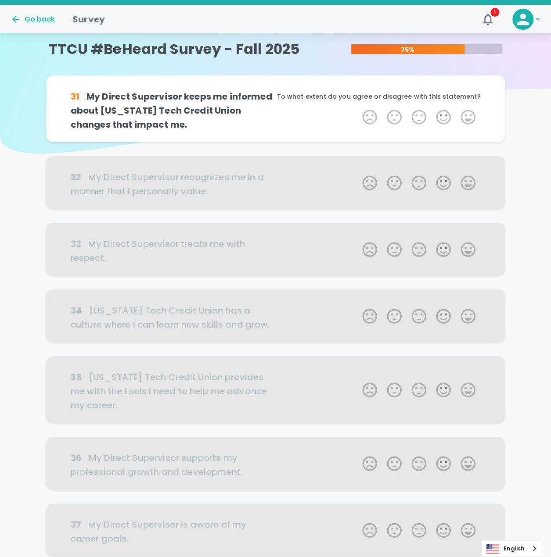
scroll to position [0, 0]
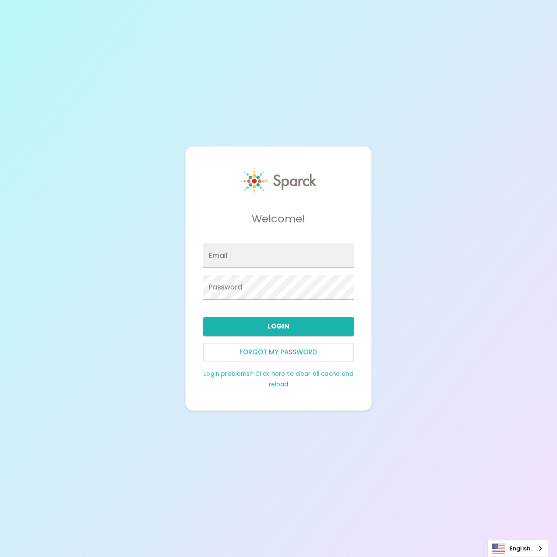
type input "[EMAIL_ADDRESS][DOMAIN_NAME]"
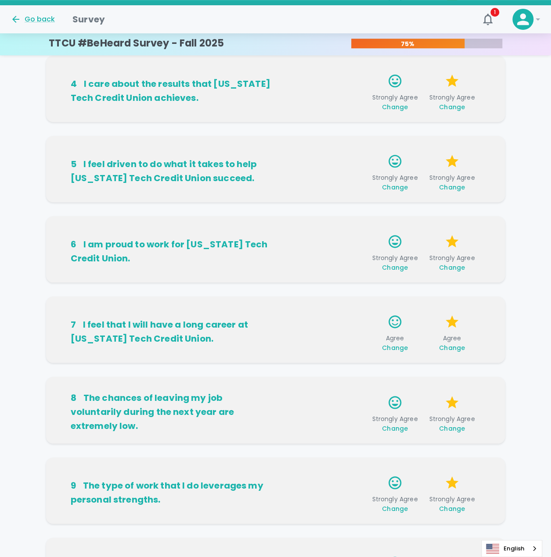
scroll to position [391, 0]
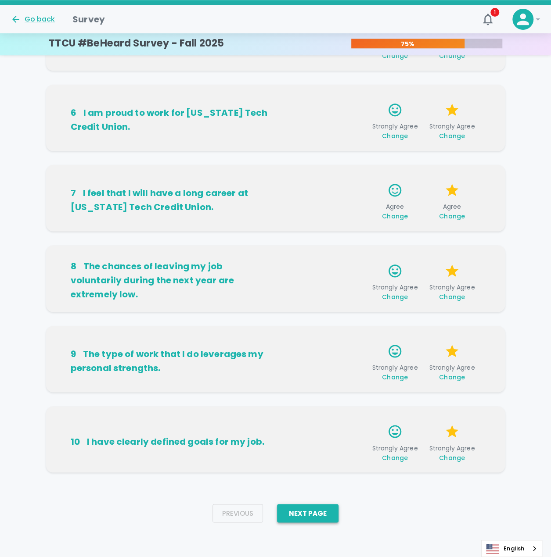
click at [310, 521] on button "Next Page" at bounding box center [307, 513] width 61 height 18
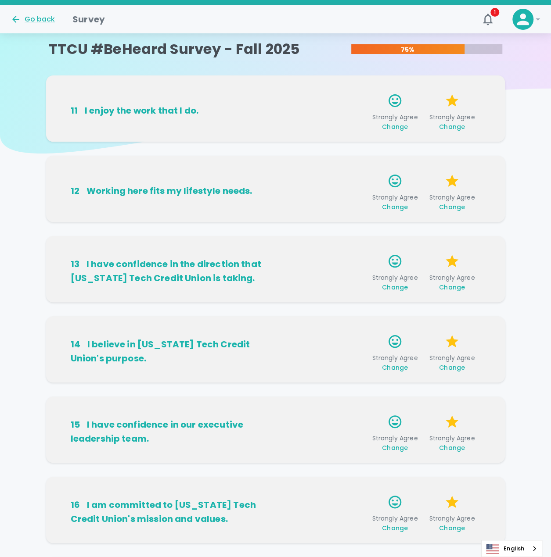
scroll to position [0, 0]
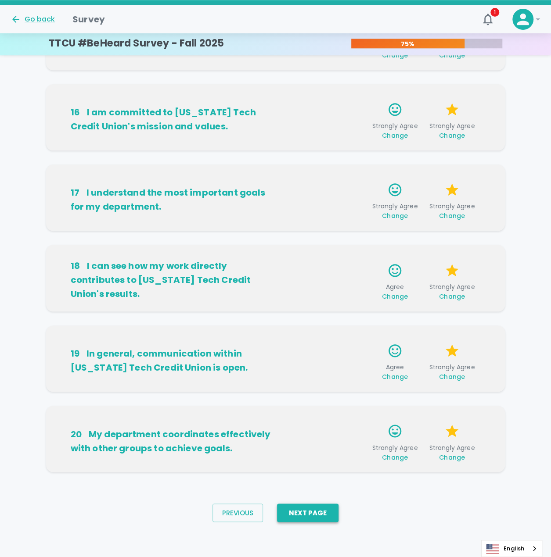
click at [314, 513] on button "Next Page" at bounding box center [307, 513] width 61 height 18
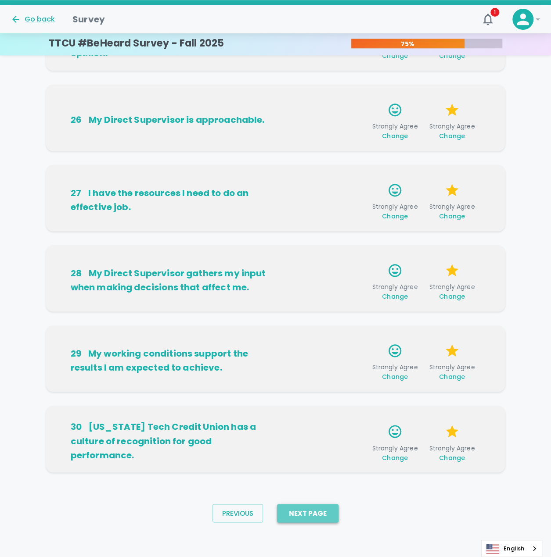
click at [316, 518] on button "Next Page" at bounding box center [307, 513] width 61 height 18
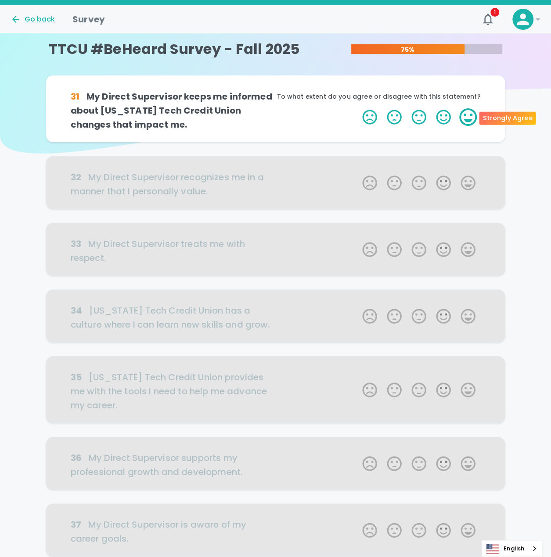
click at [471, 115] on label "5 Stars" at bounding box center [468, 117] width 25 height 18
click at [357, 108] on input "5 Stars" at bounding box center [357, 108] width 0 height 0
click at [471, 115] on label "5 Stars" at bounding box center [468, 117] width 25 height 18
click at [357, 108] on input "5 Stars" at bounding box center [357, 108] width 0 height 0
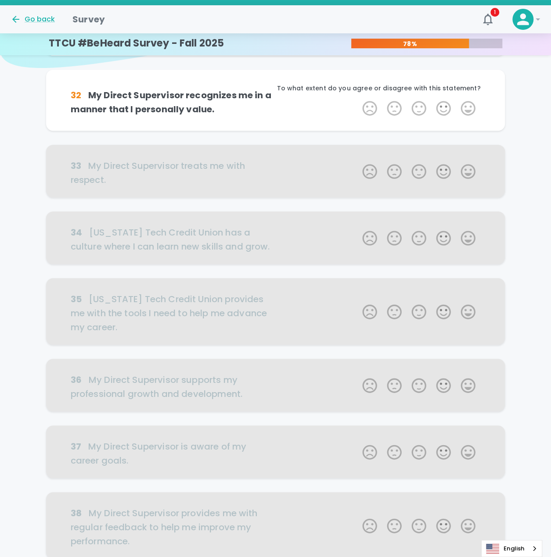
scroll to position [88, 0]
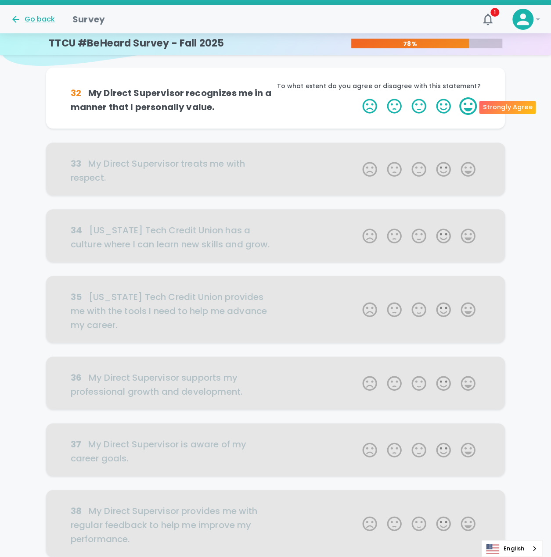
click at [470, 112] on label "5 Stars" at bounding box center [468, 106] width 25 height 18
click at [357, 97] on input "5 Stars" at bounding box center [357, 97] width 0 height 0
click at [469, 108] on label "5 Stars" at bounding box center [468, 106] width 25 height 18
click at [357, 97] on input "5 Stars" at bounding box center [357, 97] width 0 height 0
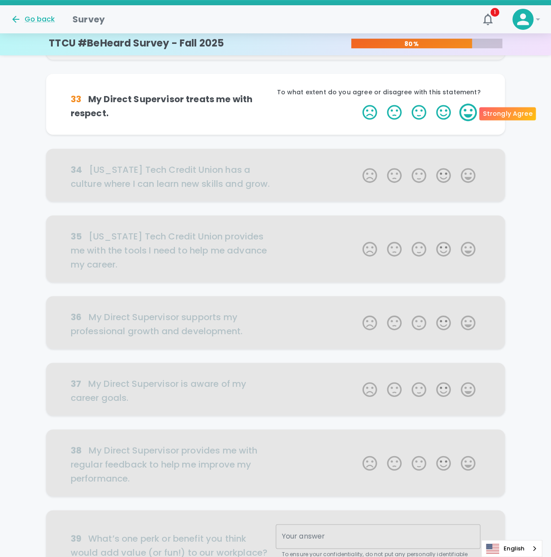
scroll to position [165, 0]
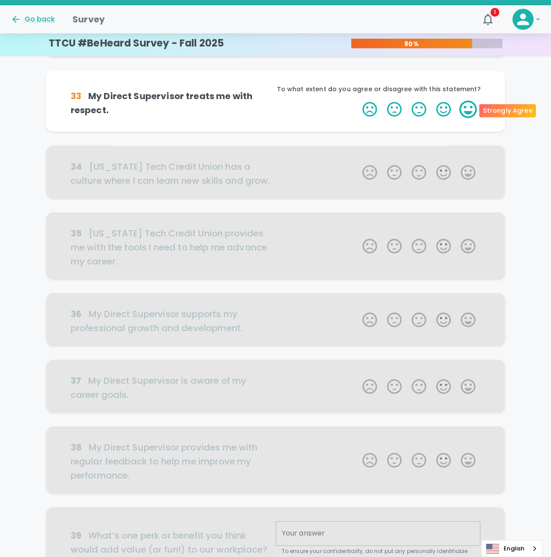
click at [470, 108] on label "5 Stars" at bounding box center [468, 110] width 25 height 18
click at [357, 101] on input "5 Stars" at bounding box center [357, 100] width 0 height 0
click at [470, 108] on label "5 Stars" at bounding box center [468, 110] width 25 height 18
click at [357, 101] on input "5 Stars" at bounding box center [357, 100] width 0 height 0
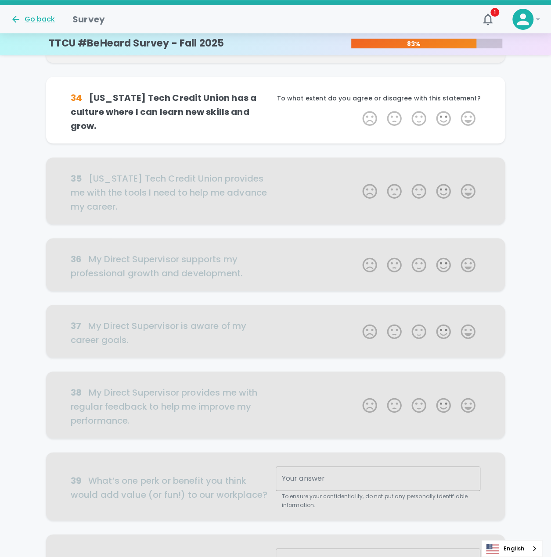
scroll to position [242, 0]
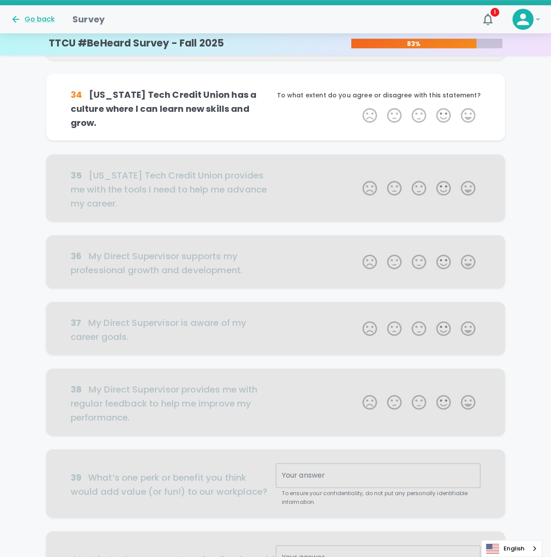
click at [470, 108] on label "5 Stars" at bounding box center [468, 116] width 25 height 18
click at [357, 107] on input "5 Stars" at bounding box center [357, 106] width 0 height 0
click at [470, 108] on label "5 Stars" at bounding box center [468, 116] width 25 height 18
click at [357, 107] on input "5 Stars" at bounding box center [357, 106] width 0 height 0
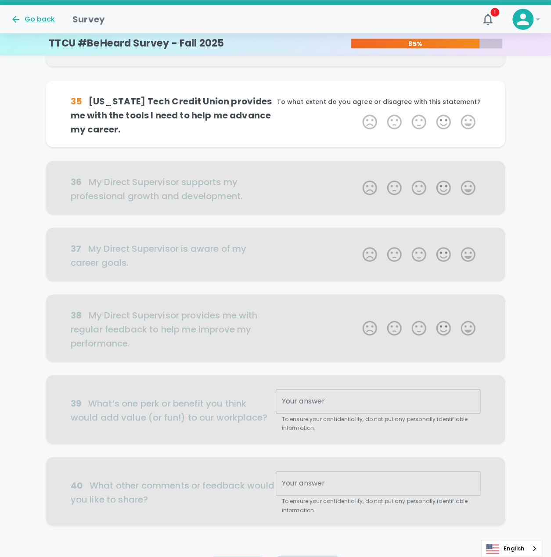
scroll to position [319, 0]
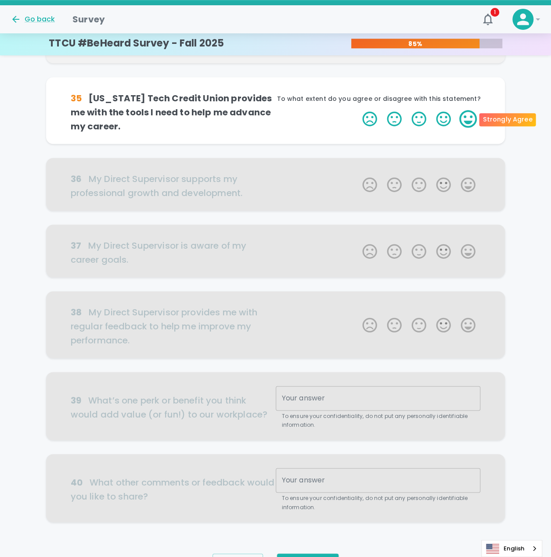
click at [468, 121] on label "5 Stars" at bounding box center [468, 119] width 25 height 18
click at [357, 110] on input "5 Stars" at bounding box center [357, 110] width 0 height 0
click at [468, 121] on label "5 Stars" at bounding box center [468, 119] width 25 height 18
click at [357, 110] on input "5 Stars" at bounding box center [357, 110] width 0 height 0
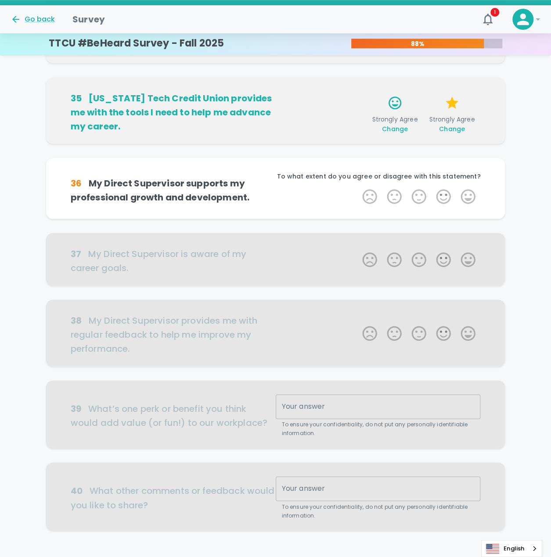
scroll to position [369, 0]
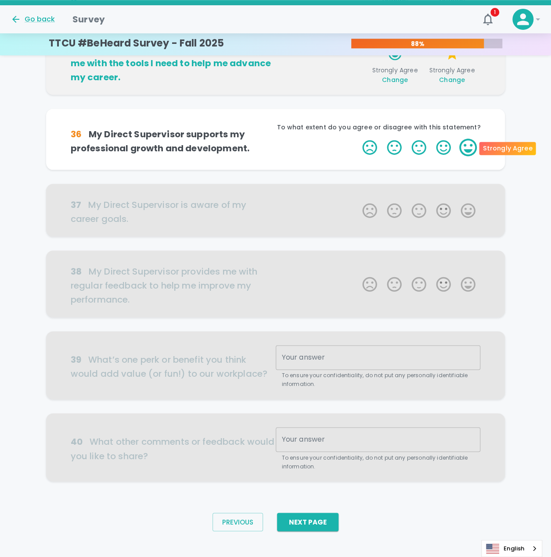
click at [469, 144] on label "5 Stars" at bounding box center [468, 148] width 25 height 18
click at [357, 139] on input "5 Stars" at bounding box center [357, 138] width 0 height 0
click at [469, 144] on label "5 Stars" at bounding box center [468, 148] width 25 height 18
click at [357, 139] on input "5 Stars" at bounding box center [357, 138] width 0 height 0
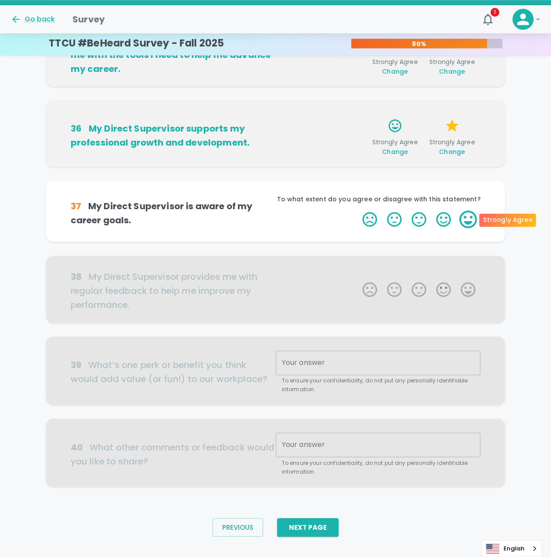
click at [465, 212] on label "5 Stars" at bounding box center [468, 220] width 25 height 18
click at [357, 211] on input "5 Stars" at bounding box center [357, 210] width 0 height 0
click at [467, 216] on label "5 Stars" at bounding box center [468, 220] width 25 height 18
click at [357, 211] on input "5 Stars" at bounding box center [357, 210] width 0 height 0
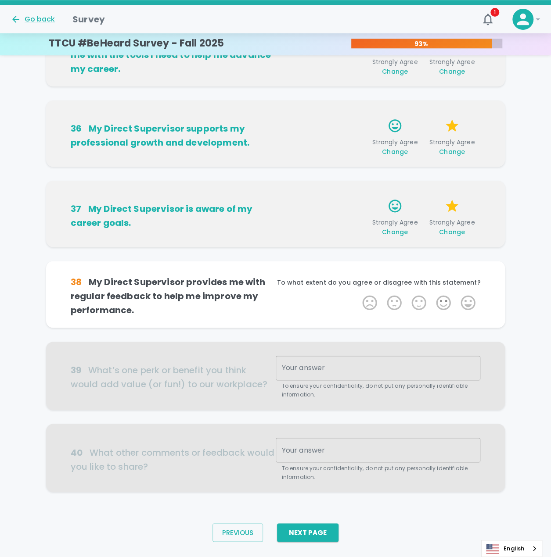
scroll to position [391, 0]
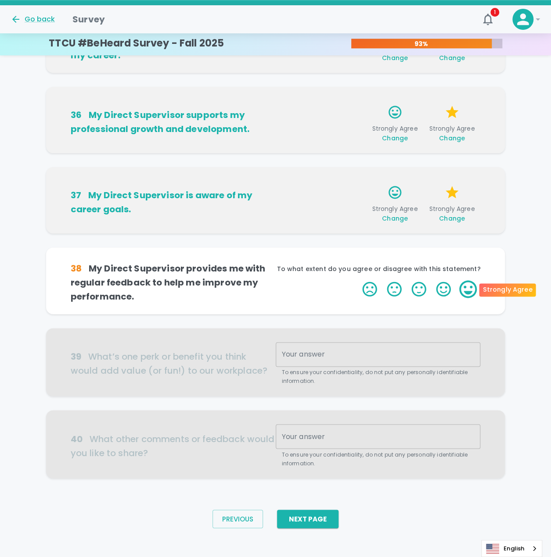
click at [466, 291] on label "5 Stars" at bounding box center [468, 289] width 25 height 18
click at [357, 280] on input "5 Stars" at bounding box center [357, 280] width 0 height 0
click at [470, 292] on label "5 Stars" at bounding box center [468, 289] width 25 height 18
click at [357, 280] on input "5 Stars" at bounding box center [357, 280] width 0 height 0
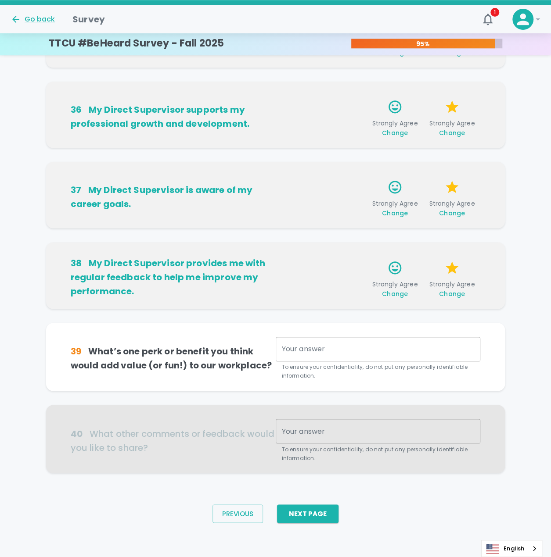
click at [326, 351] on textarea "Your answer" at bounding box center [378, 350] width 193 height 10
click at [318, 520] on button "Next Page" at bounding box center [307, 514] width 61 height 18
click at [330, 343] on div "x Your answer" at bounding box center [378, 349] width 205 height 25
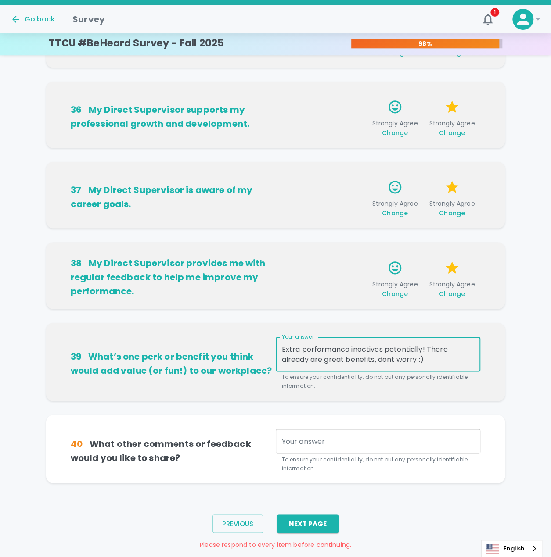
drag, startPoint x: 370, startPoint y: 348, endPoint x: 382, endPoint y: 341, distance: 14.0
click at [382, 341] on div "Extra performance inectives potentially! There already are great benefits, dont…" at bounding box center [378, 354] width 205 height 35
click at [443, 359] on textarea "Extra performance incentives potentially! There already are great benefits, don…" at bounding box center [378, 355] width 193 height 20
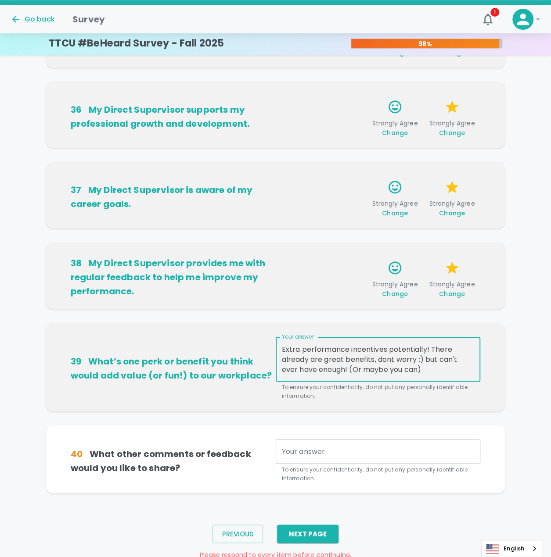
type textarea "Extra performance incentives potentially! There already are great benefits, don…"
click at [326, 458] on div "x Your answer" at bounding box center [378, 451] width 205 height 25
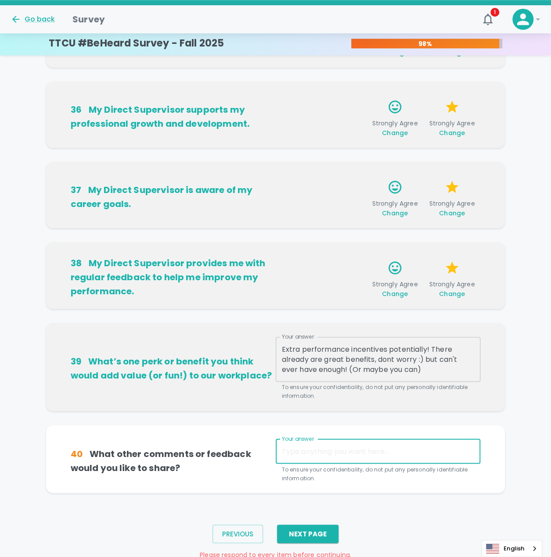
scroll to position [425, 0]
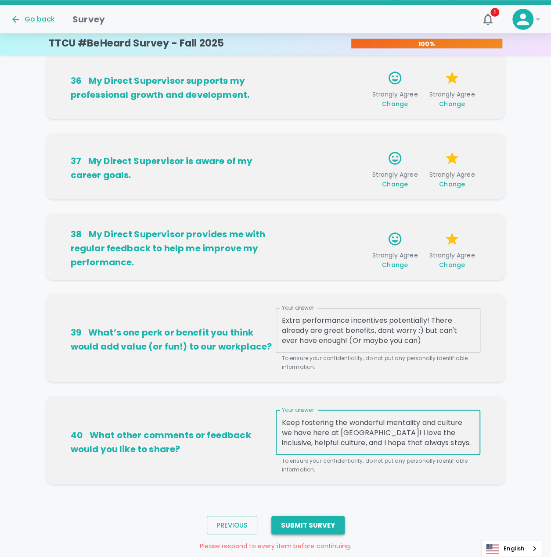
type textarea "Keep fostering the wonderful mentality and culture we have here at TTCU! I love…"
click at [331, 518] on button "Submit Survey" at bounding box center [307, 525] width 73 height 18
